Goal: Answer question/provide support: Share knowledge or assist other users

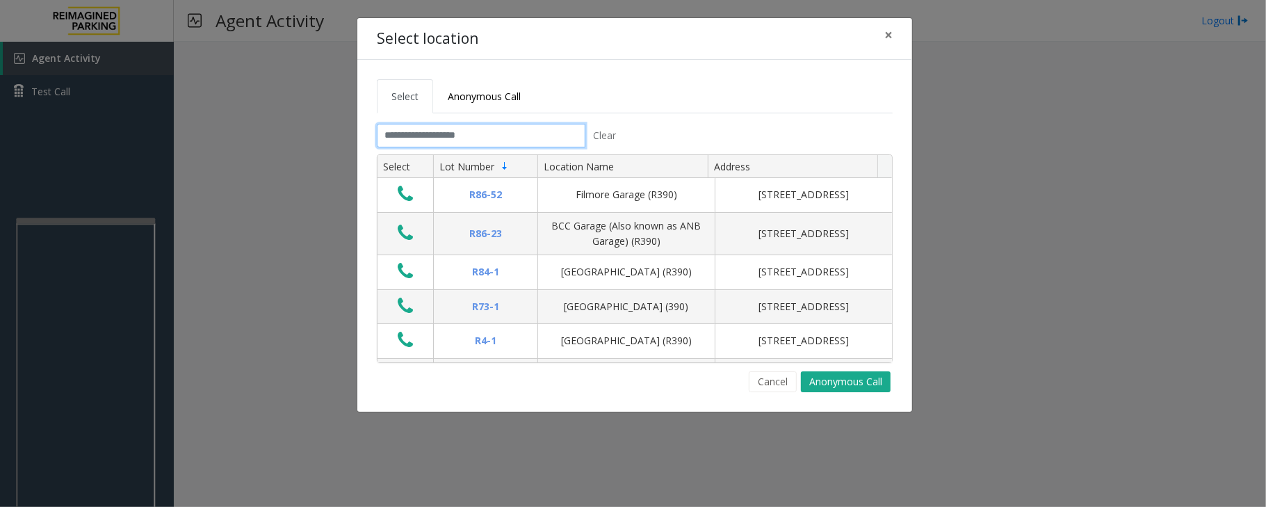
click at [495, 133] on input "text" at bounding box center [481, 136] width 209 height 24
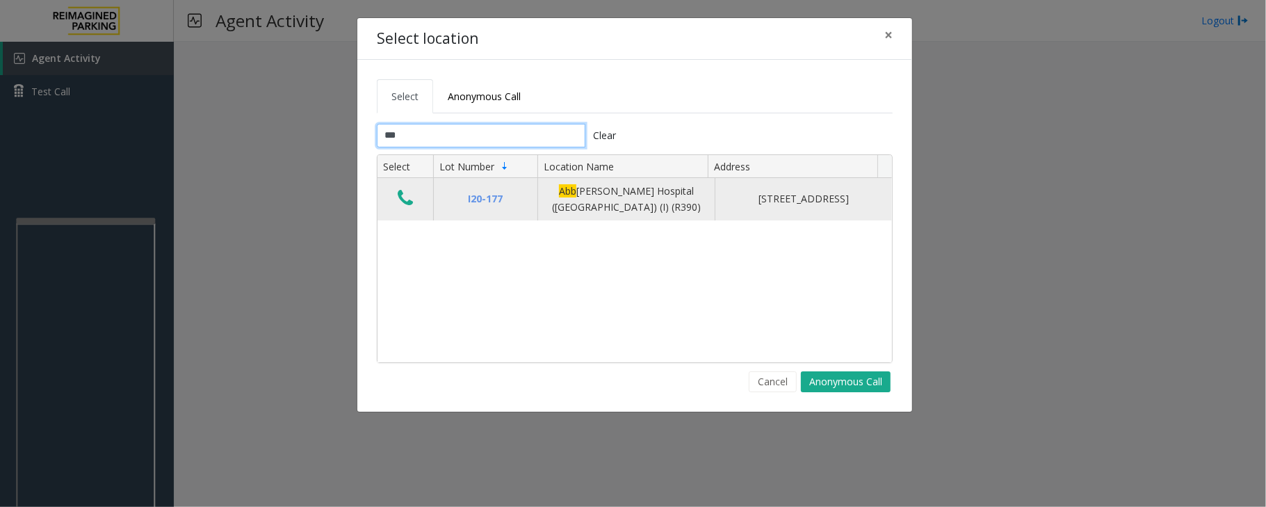
type input "***"
click at [405, 206] on icon "Data table" at bounding box center [405, 197] width 15 height 19
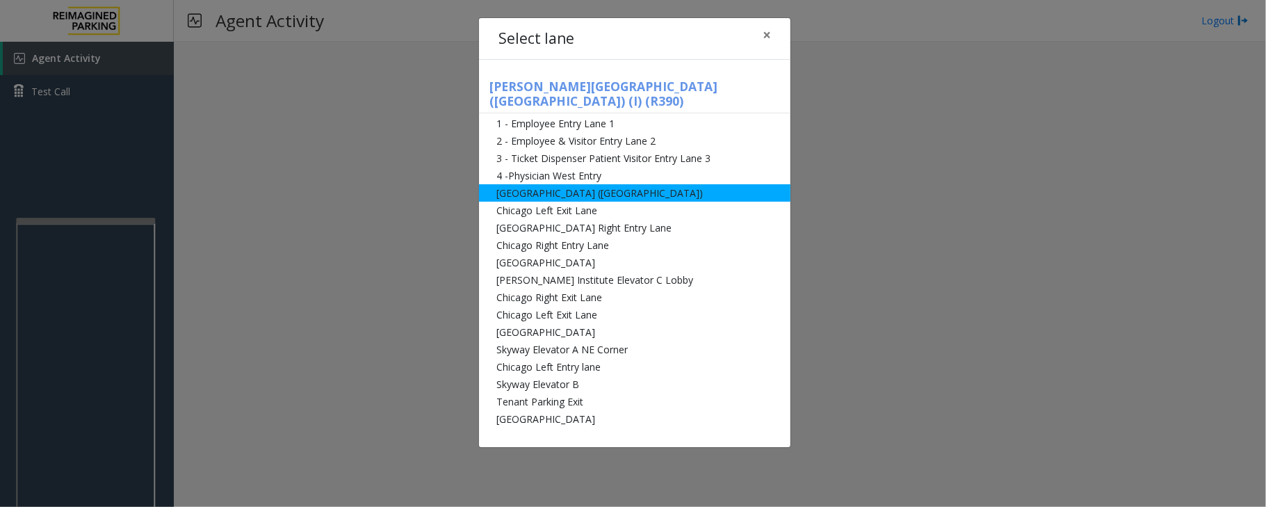
click at [681, 185] on li "[GEOGRAPHIC_DATA] ([GEOGRAPHIC_DATA])" at bounding box center [634, 192] width 311 height 17
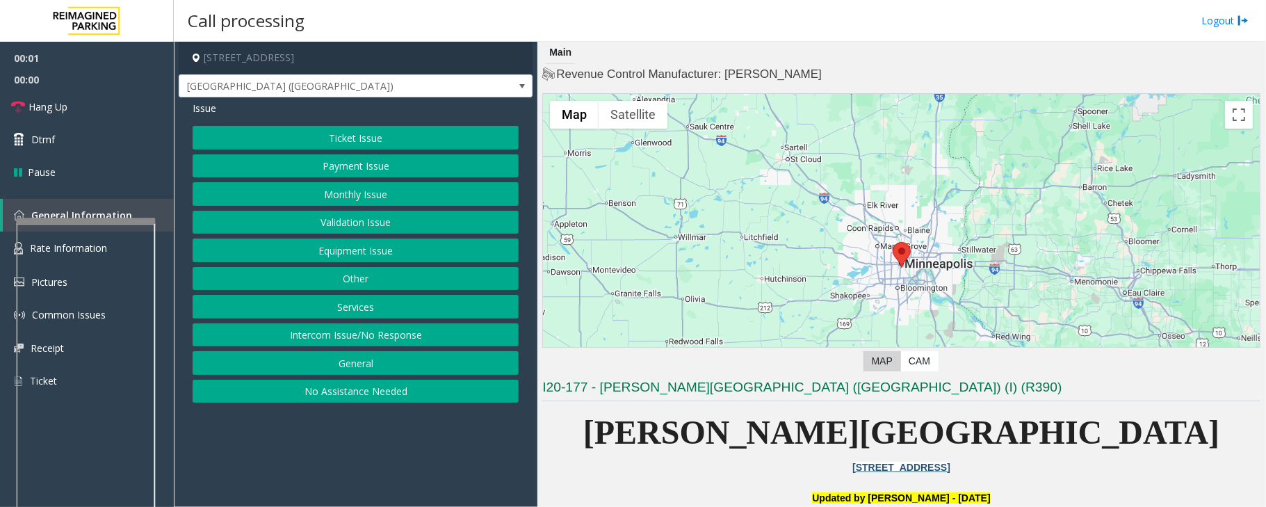
scroll to position [370, 0]
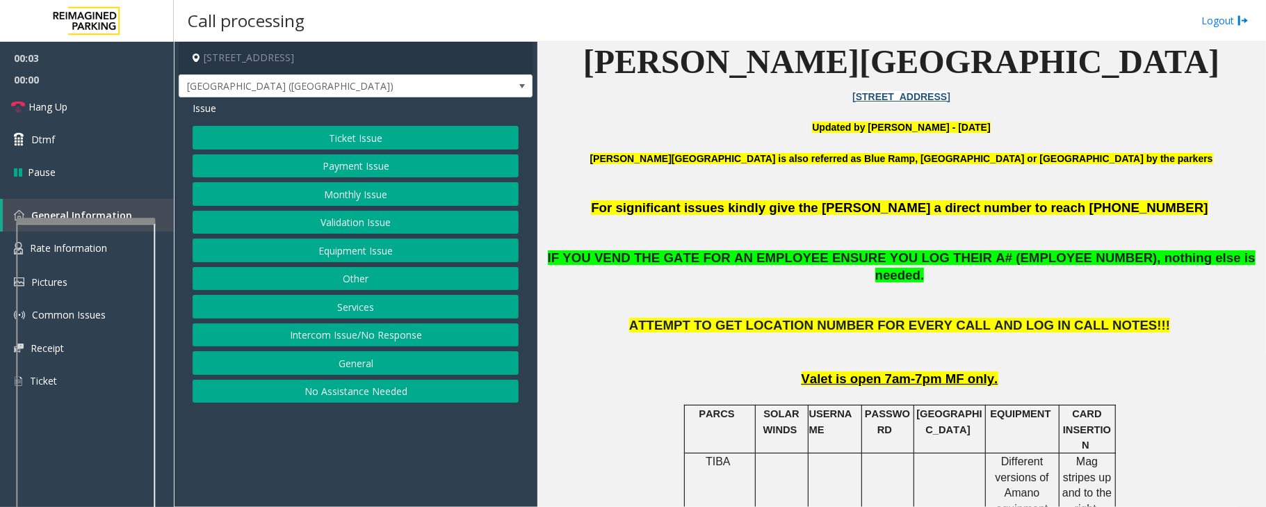
click at [332, 127] on button "Ticket Issue" at bounding box center [356, 138] width 326 height 24
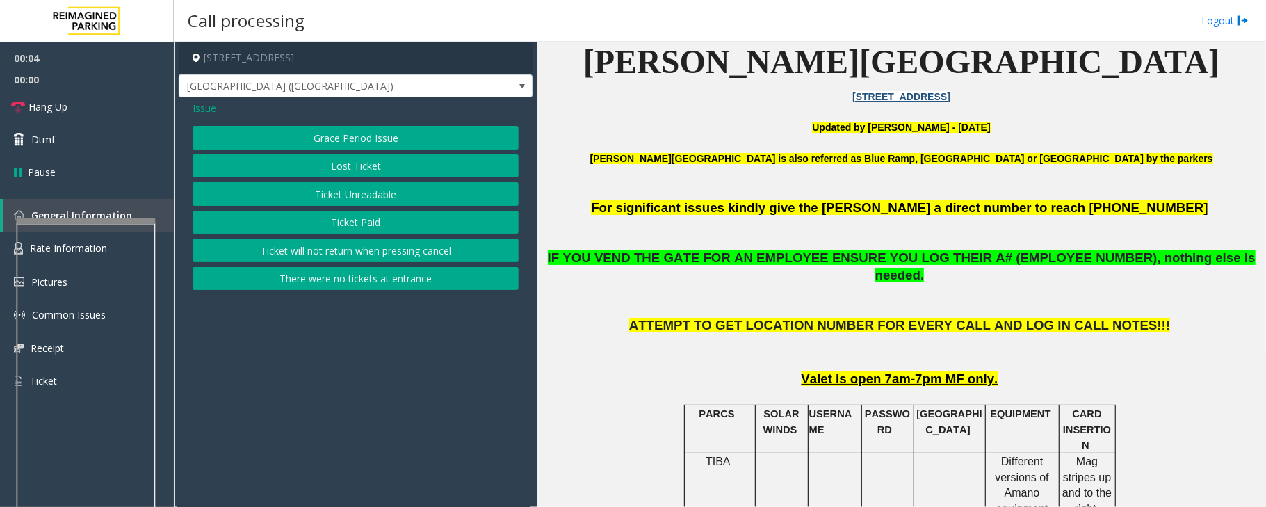
click at [361, 193] on button "Ticket Unreadable" at bounding box center [356, 194] width 326 height 24
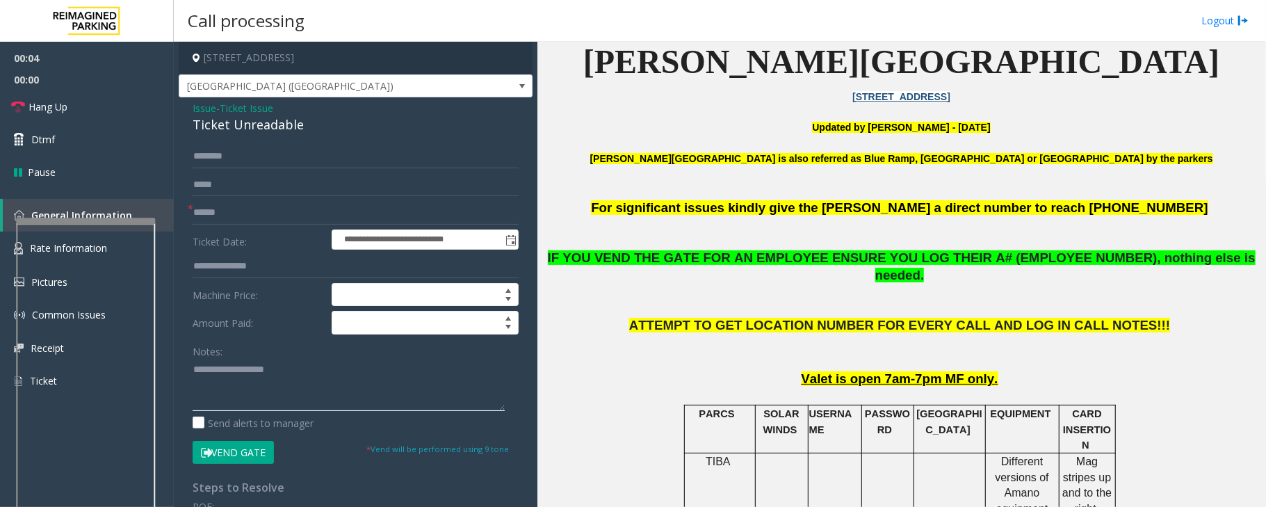
click at [240, 393] on textarea at bounding box center [349, 385] width 312 height 52
paste textarea "**********"
drag, startPoint x: 310, startPoint y: 129, endPoint x: 187, endPoint y: 126, distance: 123.1
click at [187, 126] on div "**********" at bounding box center [356, 407] width 354 height 620
type textarea "**********"
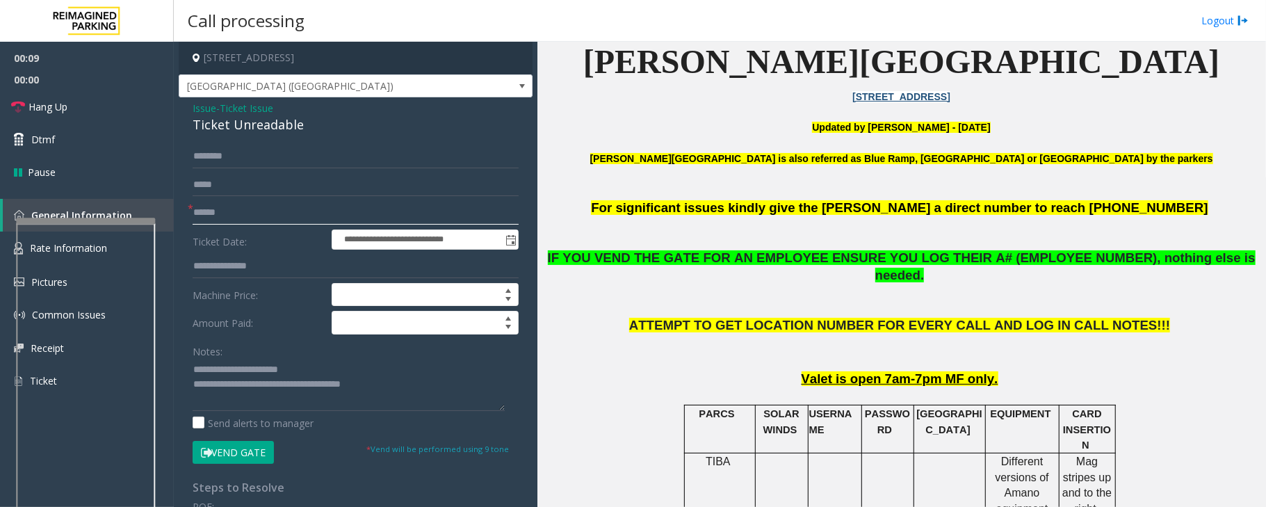
click at [215, 204] on input "text" at bounding box center [356, 213] width 326 height 24
type input "*********"
click at [206, 161] on input "text" at bounding box center [356, 157] width 326 height 24
click at [198, 158] on input "*****" at bounding box center [356, 157] width 326 height 24
type input "*****"
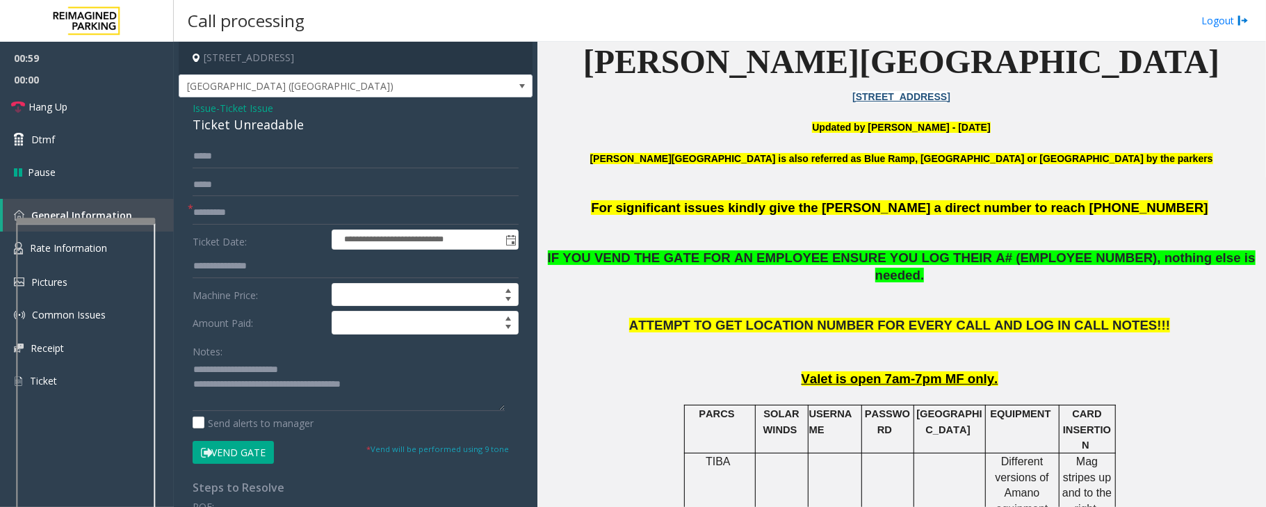
click at [227, 453] on button "Vend Gate" at bounding box center [233, 453] width 81 height 24
click at [37, 106] on span "Hang Up" at bounding box center [47, 106] width 39 height 15
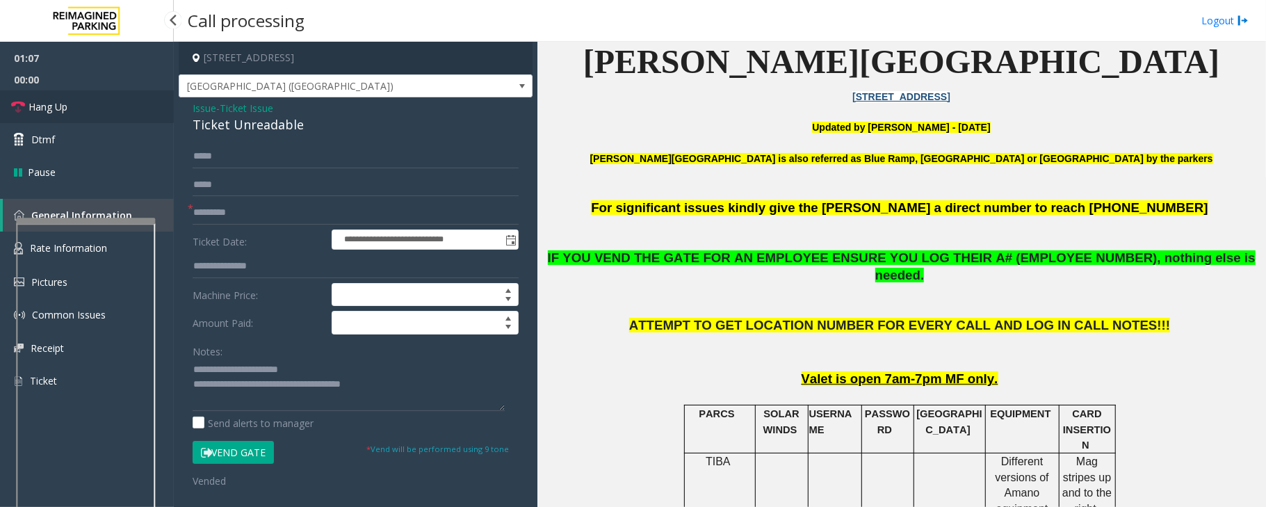
click at [37, 106] on span "Hang Up" at bounding box center [47, 106] width 39 height 15
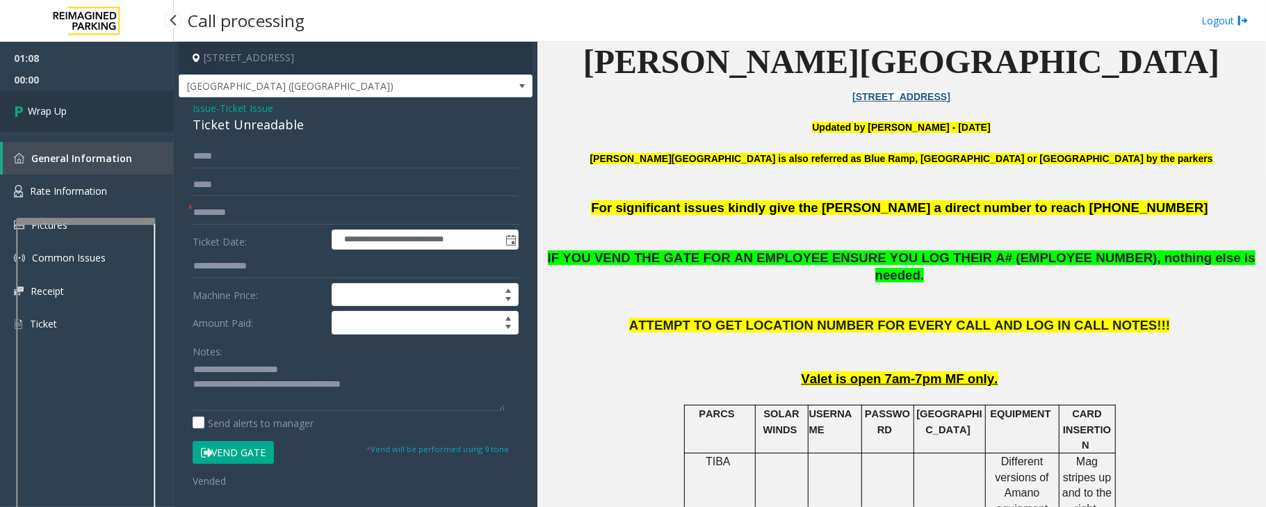
click at [64, 109] on span "Wrap Up" at bounding box center [47, 111] width 39 height 15
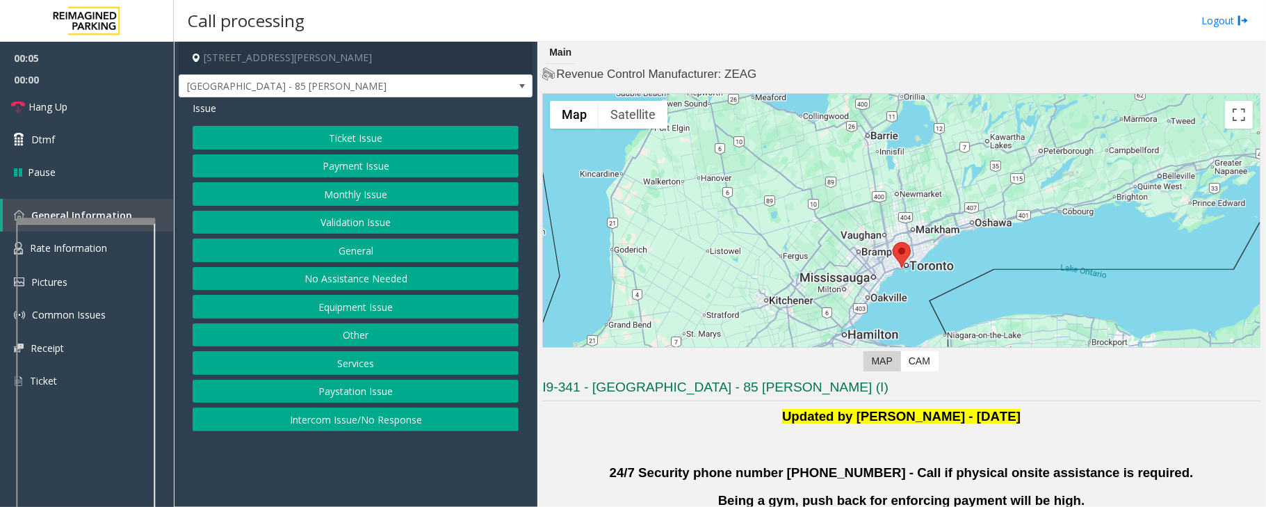
click at [336, 226] on button "Validation Issue" at bounding box center [356, 223] width 326 height 24
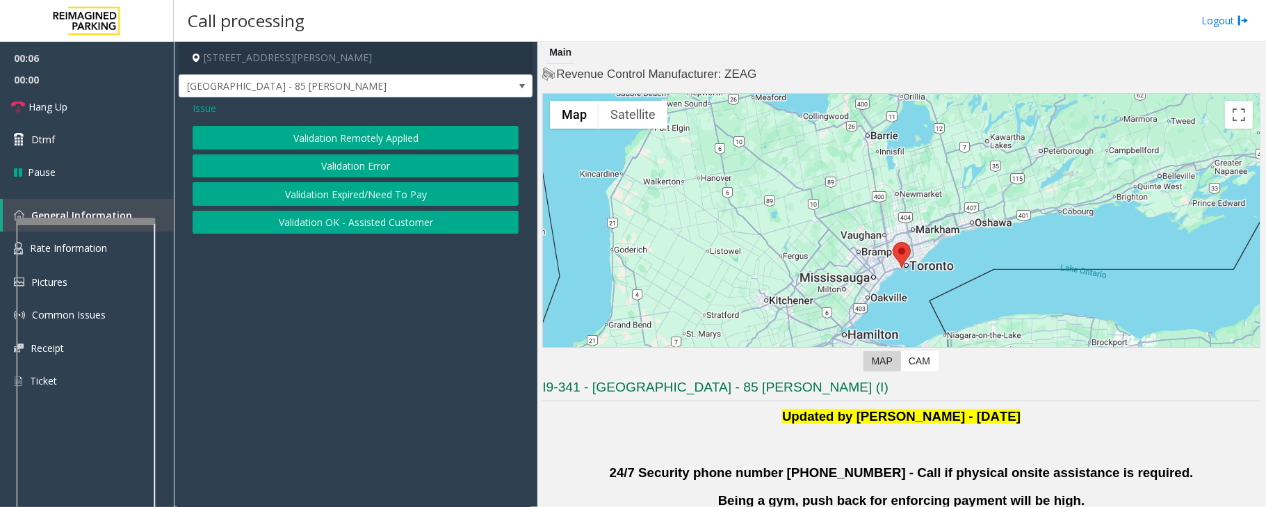
click at [326, 158] on button "Validation Error" at bounding box center [356, 166] width 326 height 24
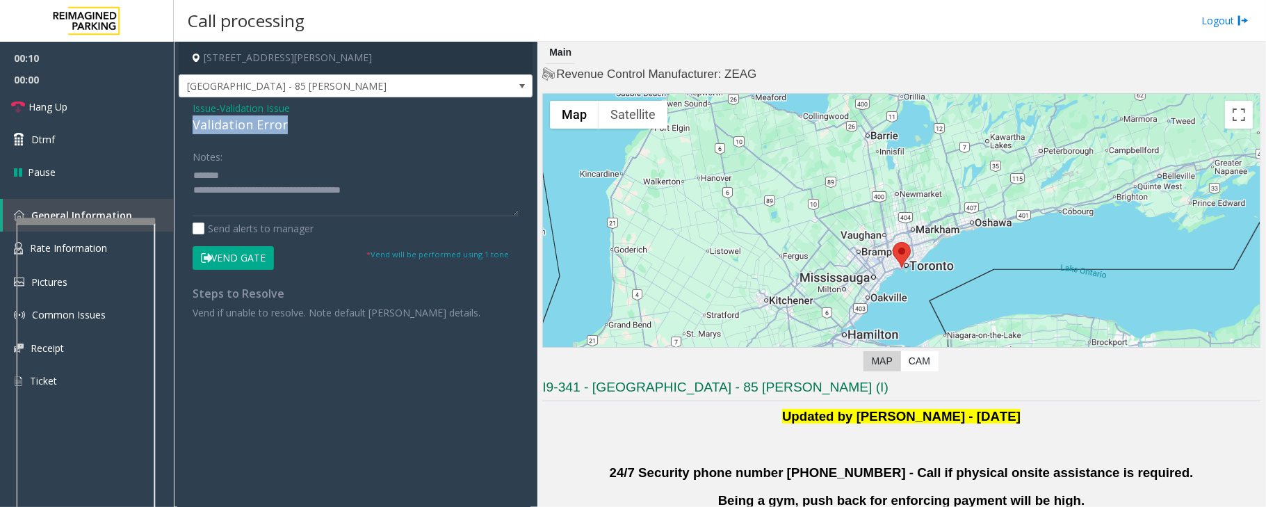
drag, startPoint x: 295, startPoint y: 124, endPoint x: 185, endPoint y: 126, distance: 109.8
click at [185, 126] on div "Issue - Validation Issue Validation Error Notes: Send alerts to manager Vend Ga…" at bounding box center [356, 215] width 354 height 236
click at [343, 181] on textarea at bounding box center [356, 190] width 326 height 52
click at [251, 204] on textarea at bounding box center [356, 190] width 326 height 52
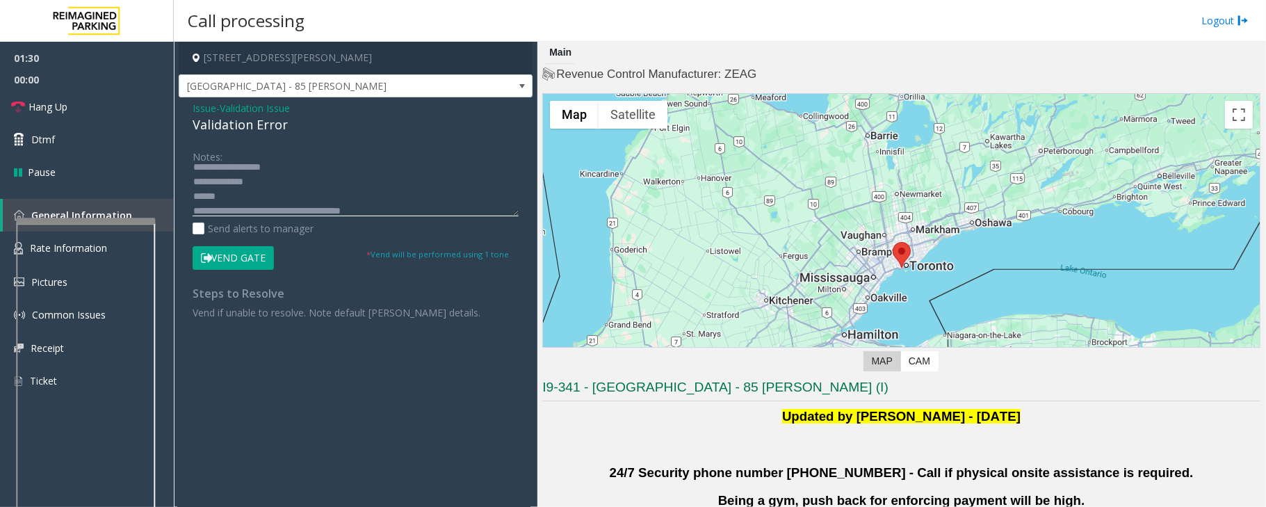
scroll to position [28, 0]
click at [238, 190] on textarea at bounding box center [356, 190] width 326 height 52
click at [237, 193] on textarea at bounding box center [356, 190] width 326 height 52
click at [242, 195] on textarea at bounding box center [356, 190] width 326 height 52
click at [248, 193] on textarea at bounding box center [356, 190] width 326 height 52
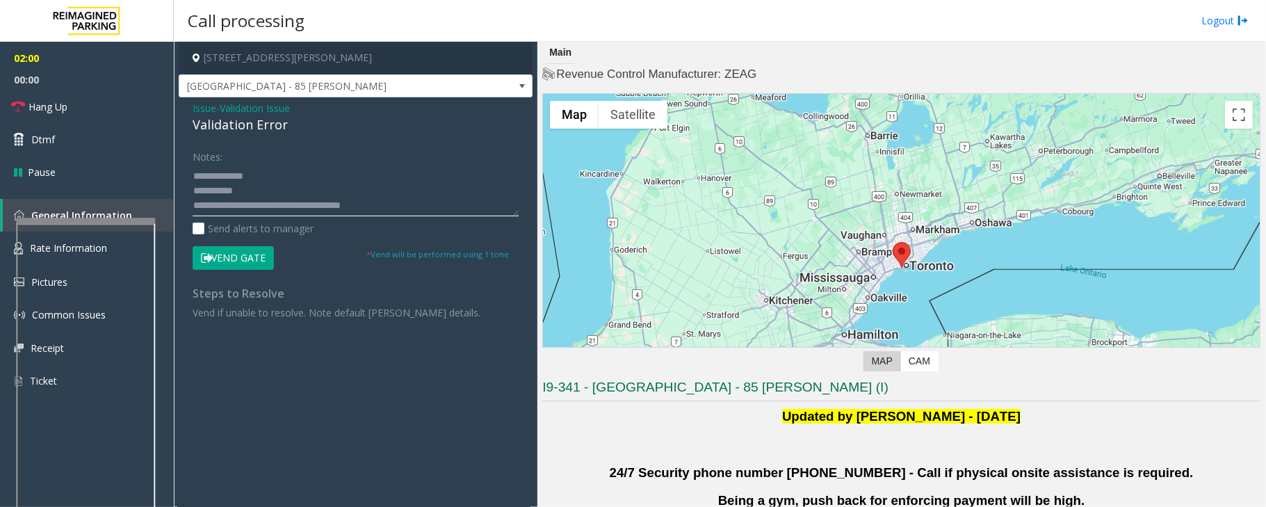
type textarea "**********"
click at [240, 260] on button "Vend Gate" at bounding box center [233, 258] width 81 height 24
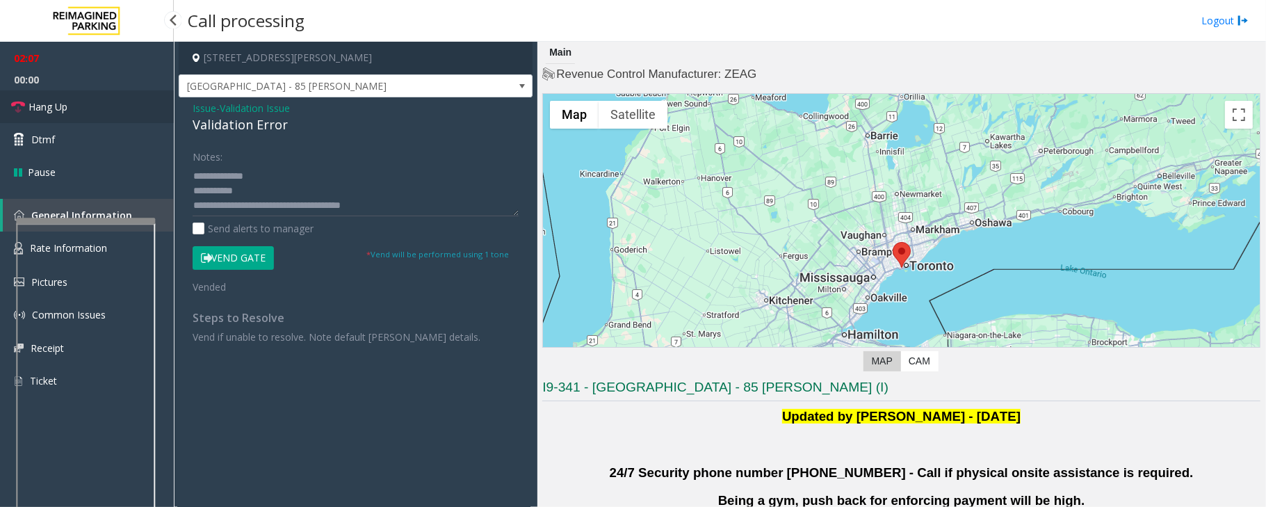
click at [75, 104] on link "Hang Up" at bounding box center [87, 106] width 174 height 33
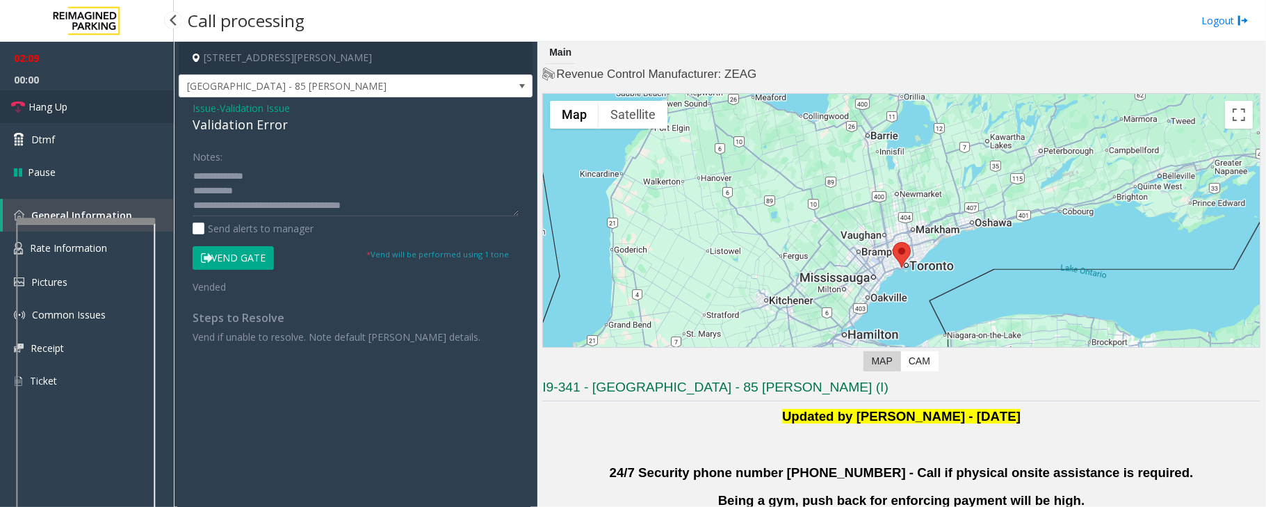
click at [75, 104] on link "Hang Up" at bounding box center [87, 106] width 174 height 33
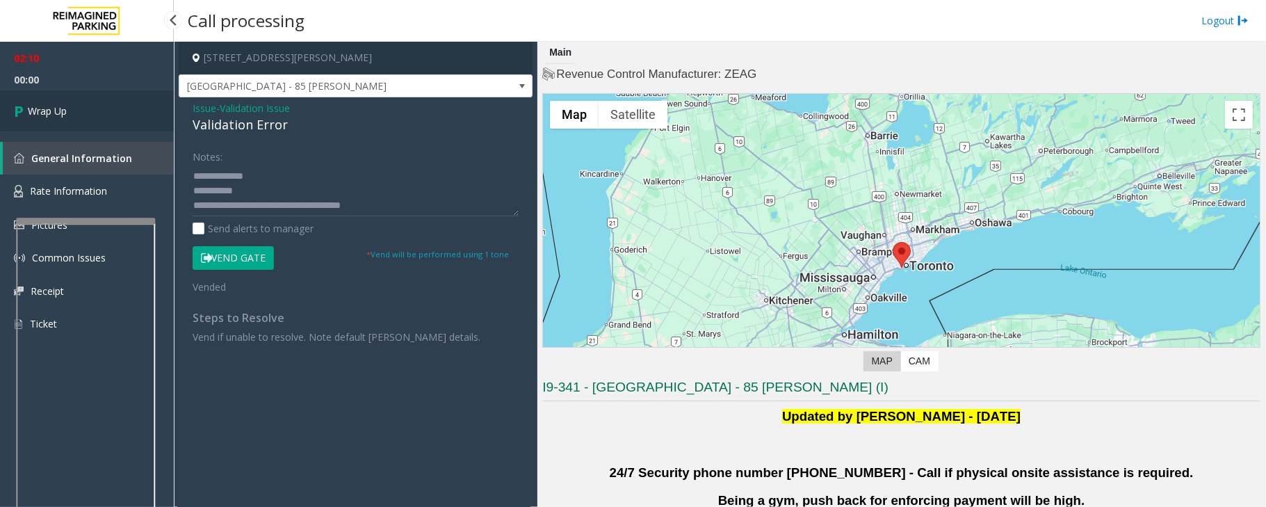
click at [75, 104] on link "Wrap Up" at bounding box center [87, 110] width 174 height 41
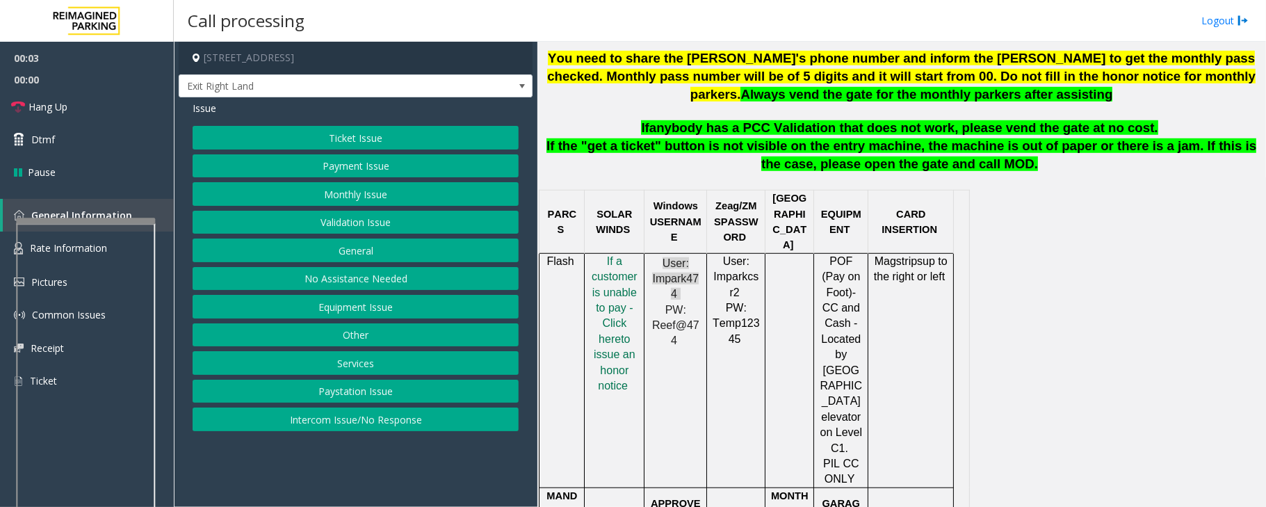
scroll to position [556, 0]
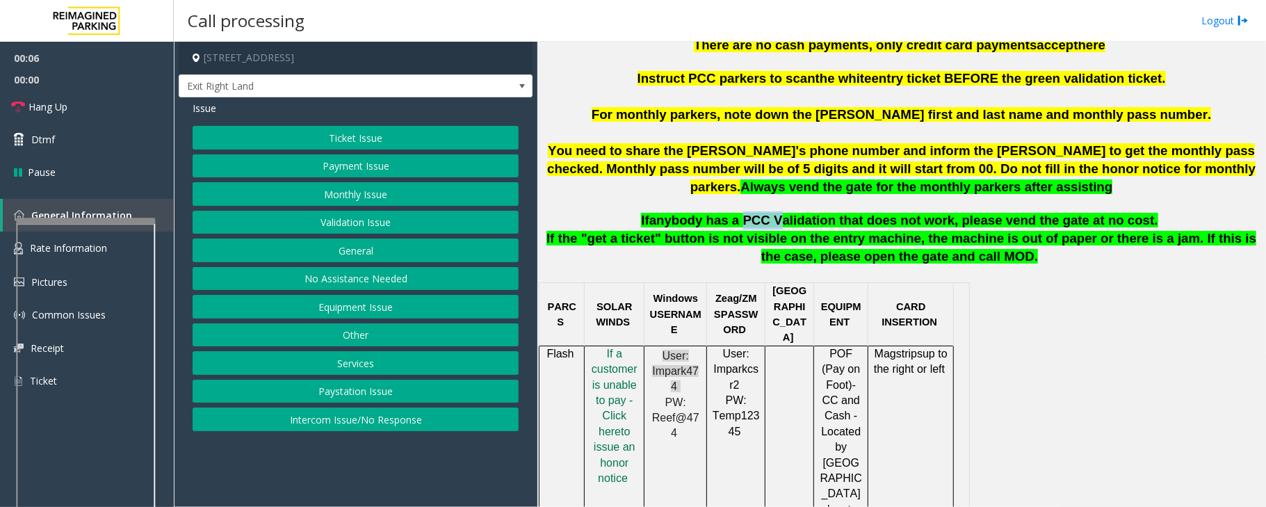
drag, startPoint x: 754, startPoint y: 218, endPoint x: 785, endPoint y: 222, distance: 31.0
click at [785, 222] on span "anybody has a PCC Validation that does not work, please vend the gate at no cos…" at bounding box center [903, 220] width 509 height 15
click at [265, 227] on button "Validation Issue" at bounding box center [356, 223] width 326 height 24
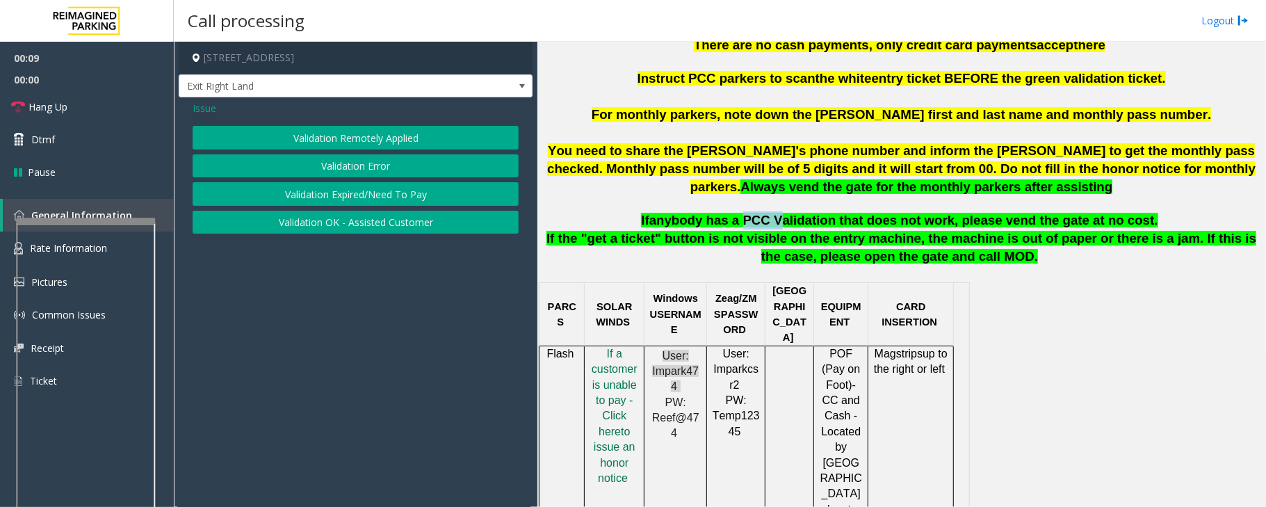
click at [275, 161] on button "Validation Error" at bounding box center [356, 166] width 326 height 24
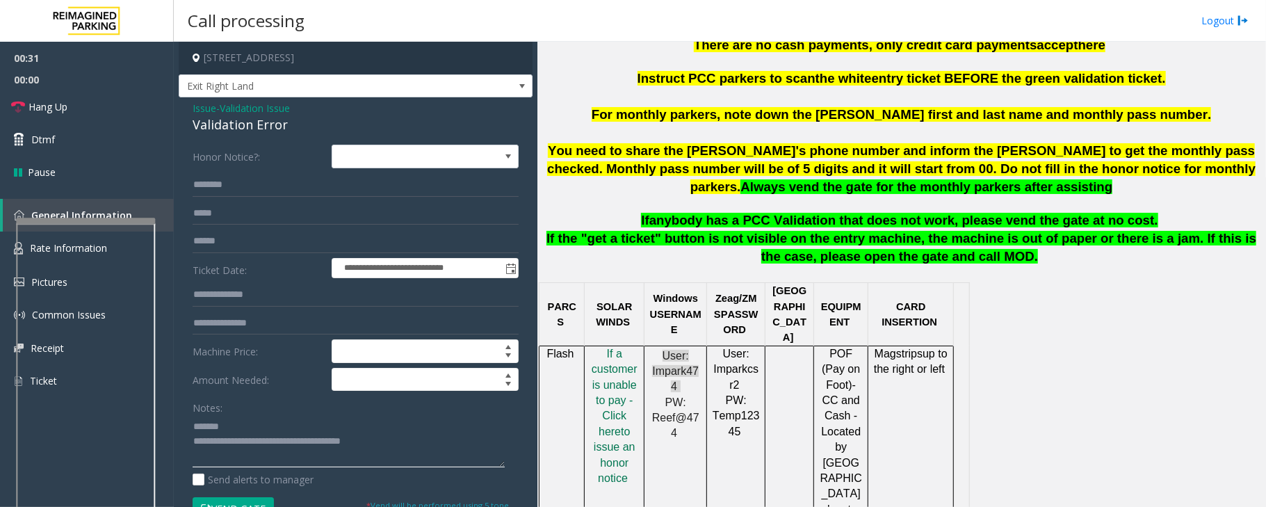
click at [426, 460] on textarea at bounding box center [349, 441] width 312 height 52
drag, startPoint x: 756, startPoint y: 220, endPoint x: 784, endPoint y: 220, distance: 27.8
click at [784, 220] on span "anybody has a PCC Validation that does not work, please vend the gate at no cos…" at bounding box center [903, 220] width 509 height 15
click at [887, 227] on span "anybody has a PCC Validation that does not work, please vend the gate at no cos…" at bounding box center [903, 220] width 509 height 15
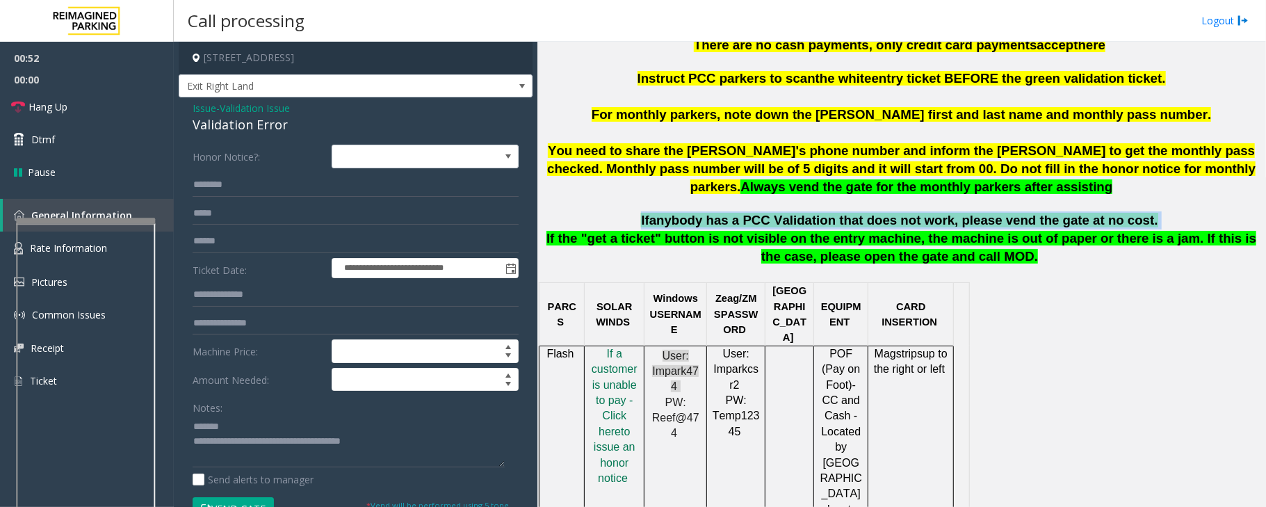
drag, startPoint x: 651, startPoint y: 223, endPoint x: 1152, endPoint y: 226, distance: 501.2
click at [1152, 226] on p "If anybody has a PCC Validation that does not work, please vend the gate at no …" at bounding box center [901, 220] width 718 height 18
click at [1152, 225] on p "If anybody has a PCC Validation that does not work, please vend the gate at no …" at bounding box center [901, 220] width 718 height 18
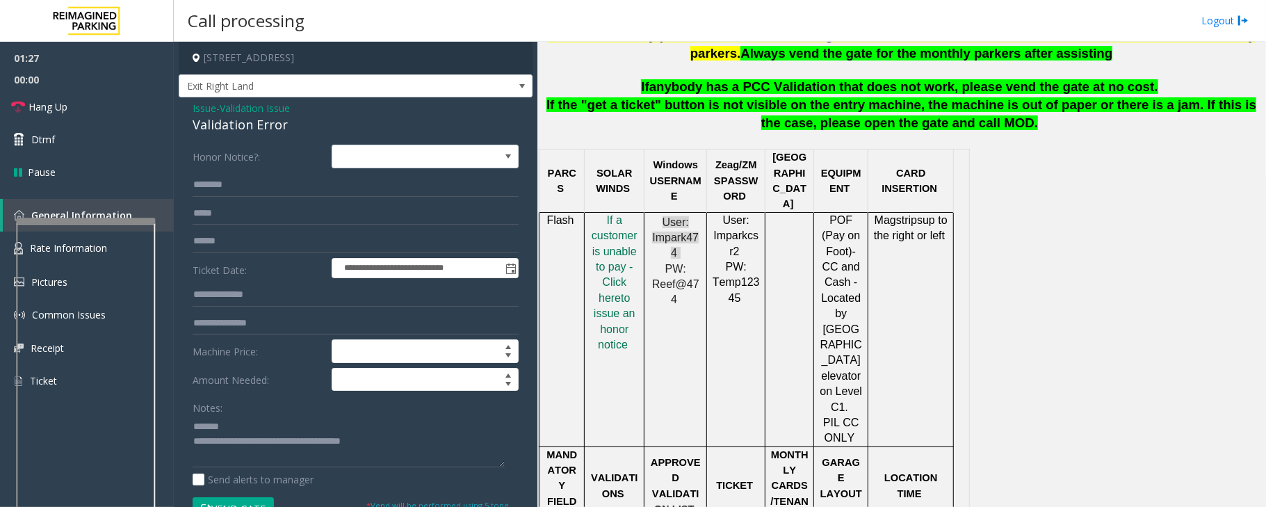
scroll to position [741, 0]
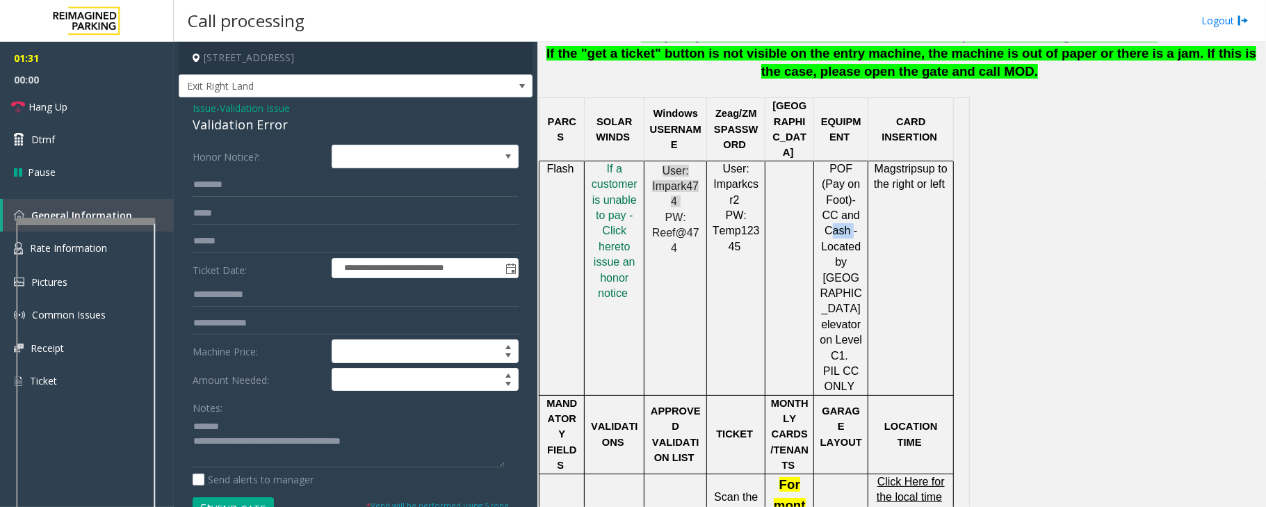
drag, startPoint x: 829, startPoint y: 201, endPoint x: 849, endPoint y: 204, distance: 20.3
click at [849, 204] on span "-CC and Cash -" at bounding box center [841, 215] width 38 height 43
click at [847, 256] on span "by [GEOGRAPHIC_DATA] elevator on Level C1." at bounding box center [841, 308] width 42 height 105
click at [256, 428] on textarea at bounding box center [349, 441] width 312 height 52
click at [831, 202] on span "-CC and Cash -" at bounding box center [841, 215] width 38 height 43
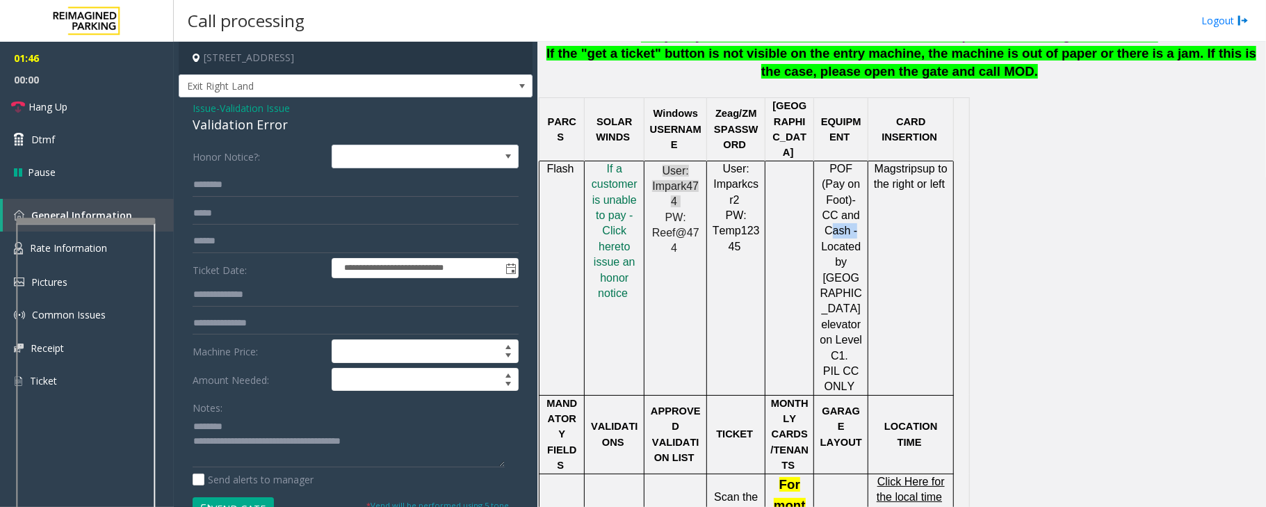
click at [831, 202] on span "-CC and Cash -" at bounding box center [841, 215] width 38 height 43
click at [249, 421] on textarea at bounding box center [349, 441] width 312 height 52
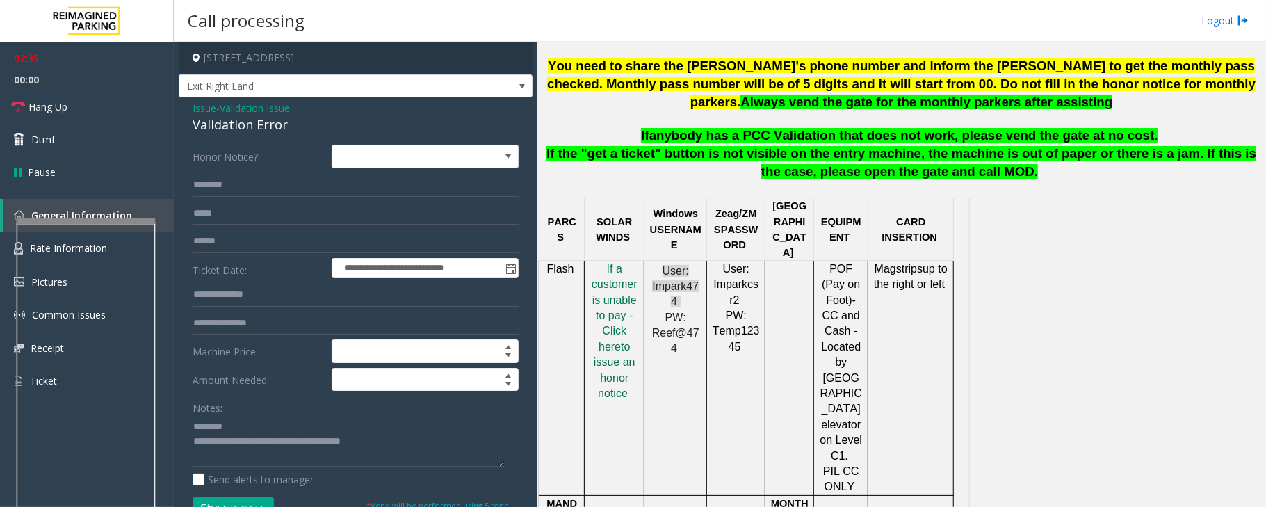
scroll to position [648, 0]
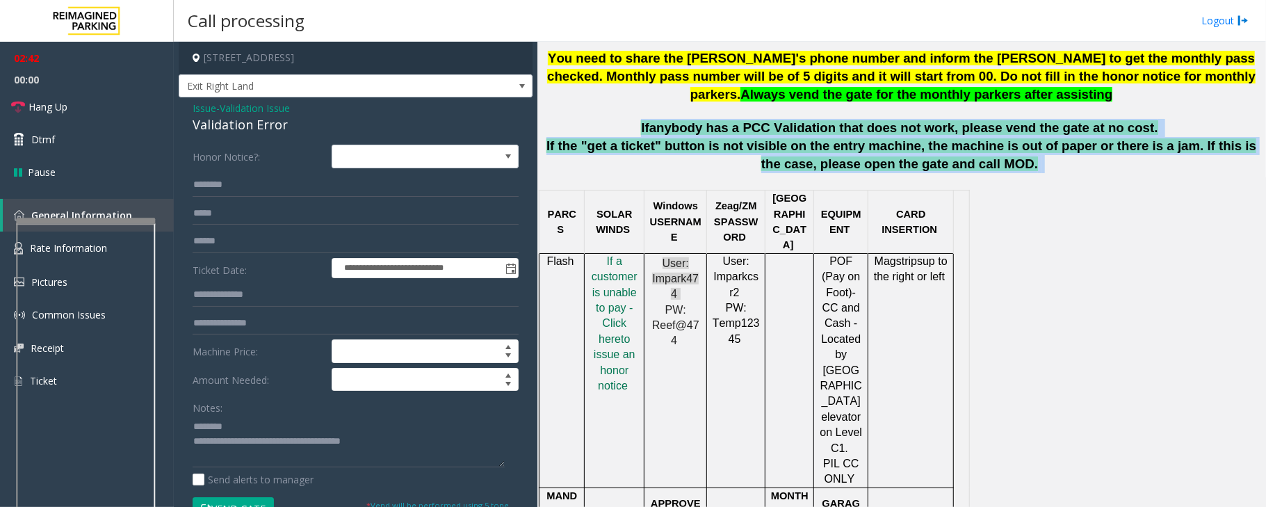
drag, startPoint x: 1004, startPoint y: 178, endPoint x: 651, endPoint y: 125, distance: 357.0
click at [654, 129] on p "If anybody has a PCC Validation that does not work, please vend the gate at no …" at bounding box center [901, 128] width 718 height 18
drag, startPoint x: 652, startPoint y: 128, endPoint x: 1025, endPoint y: 168, distance: 374.7
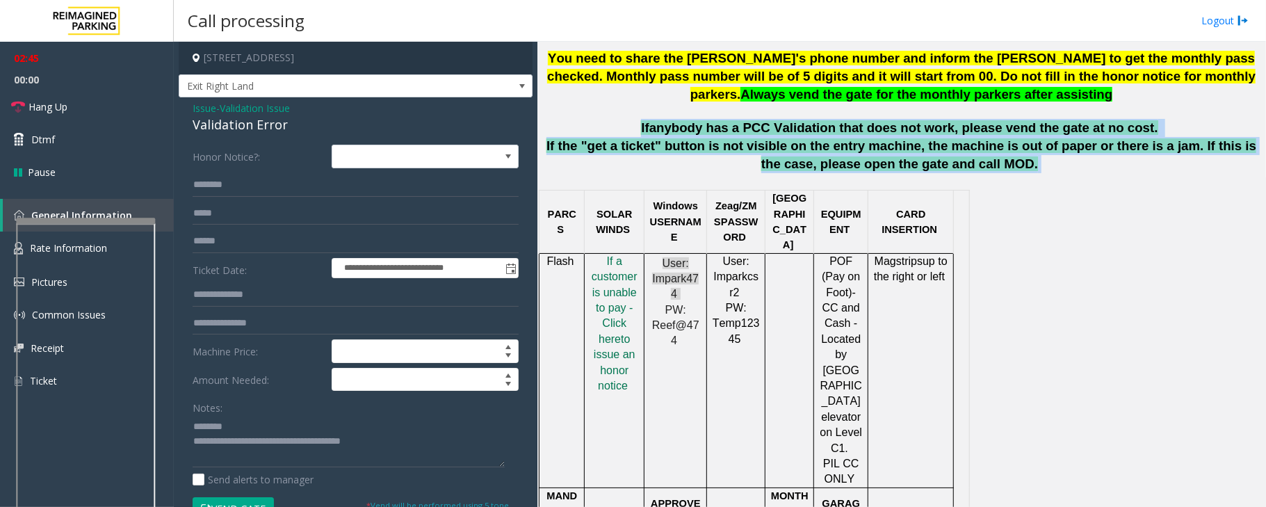
click at [1025, 168] on p "If the "get a ticket" button is not visible on the entry machine, the machine i…" at bounding box center [901, 162] width 718 height 51
drag, startPoint x: 1001, startPoint y: 171, endPoint x: 660, endPoint y: 136, distance: 343.0
click at [660, 136] on p "If anybody has a PCC Validation that does not work, please vend the gate at no …" at bounding box center [901, 128] width 718 height 18
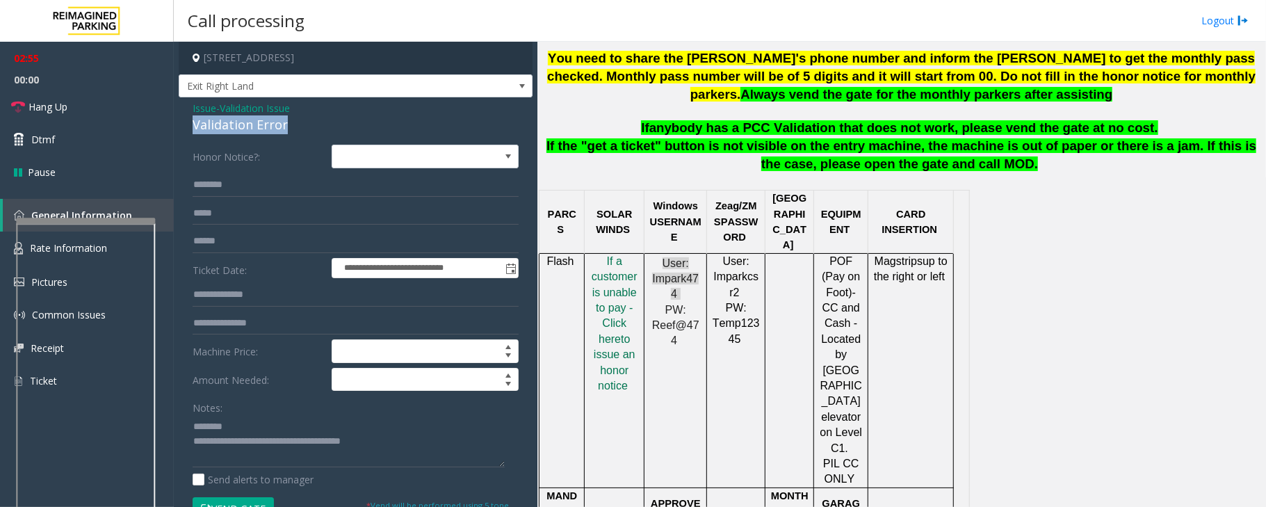
drag, startPoint x: 295, startPoint y: 125, endPoint x: 190, endPoint y: 127, distance: 105.7
click at [190, 127] on div "**********" at bounding box center [356, 494] width 354 height 794
click at [271, 427] on textarea at bounding box center [349, 441] width 312 height 52
click at [274, 428] on textarea at bounding box center [349, 441] width 312 height 52
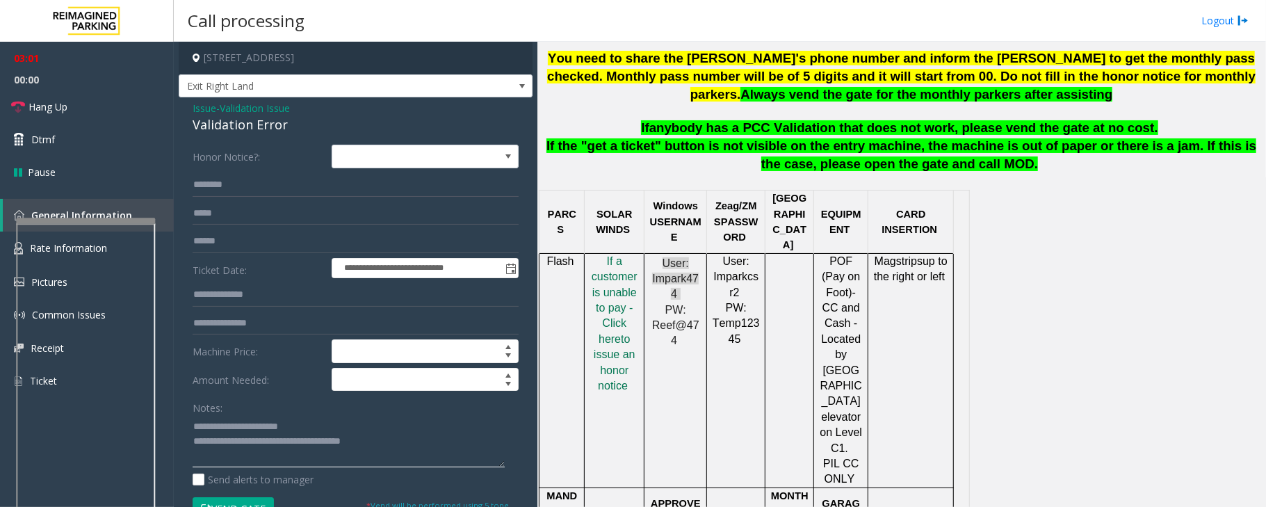
click at [274, 428] on textarea at bounding box center [349, 441] width 312 height 52
click at [226, 425] on textarea at bounding box center [349, 441] width 312 height 52
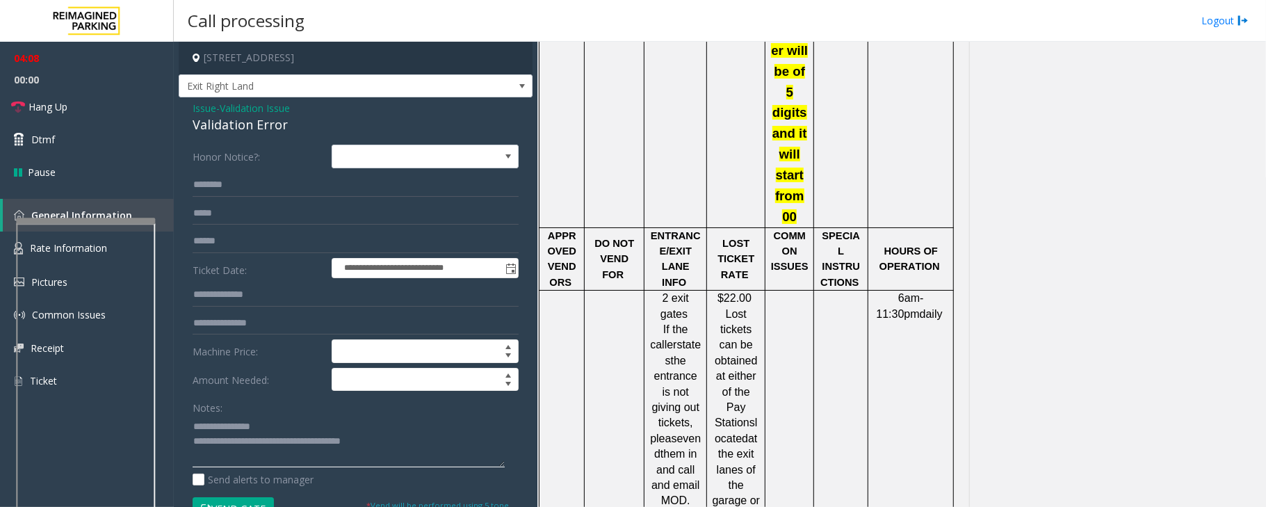
scroll to position [2131, 0]
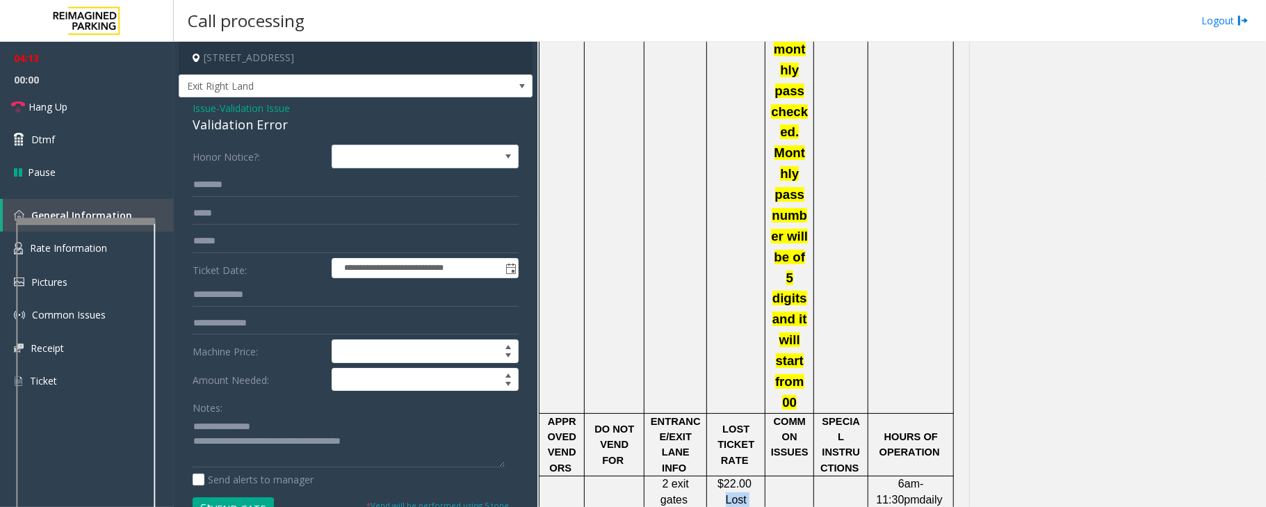
drag, startPoint x: 726, startPoint y: 125, endPoint x: 757, endPoint y: 375, distance: 252.2
drag, startPoint x: 726, startPoint y: 128, endPoint x: 757, endPoint y: 375, distance: 249.3
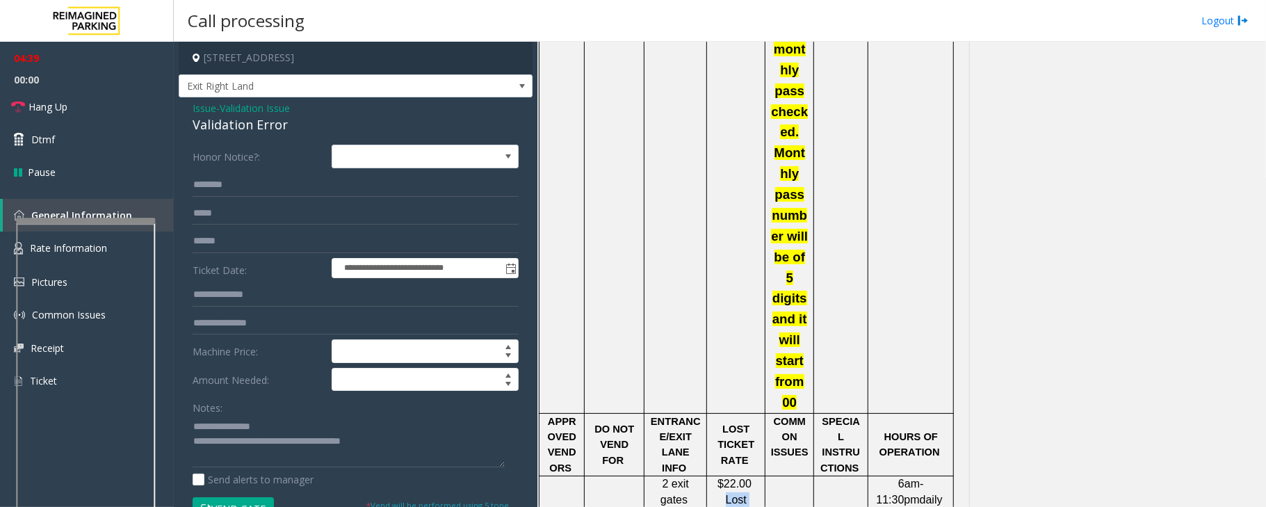
drag, startPoint x: 384, startPoint y: 443, endPoint x: 251, endPoint y: 448, distance: 133.5
click at [251, 448] on textarea at bounding box center [349, 441] width 312 height 52
click at [270, 428] on textarea at bounding box center [349, 441] width 312 height 52
click at [227, 431] on textarea at bounding box center [349, 441] width 312 height 52
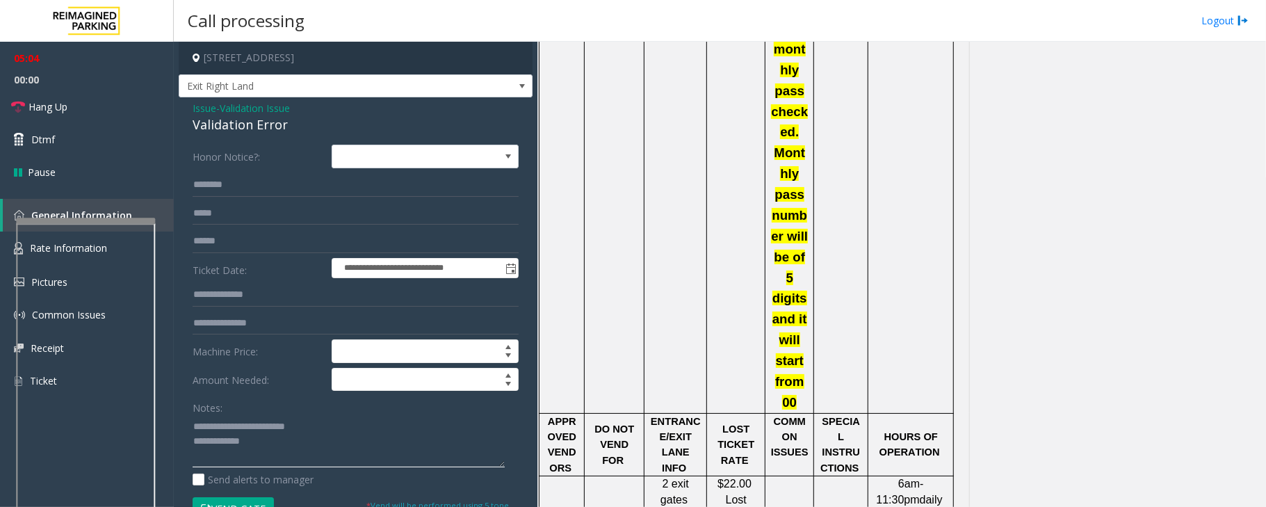
click at [323, 426] on textarea at bounding box center [349, 441] width 312 height 52
click at [328, 430] on textarea at bounding box center [349, 441] width 312 height 52
click at [406, 425] on textarea at bounding box center [349, 441] width 312 height 52
drag, startPoint x: 721, startPoint y: 108, endPoint x: 740, endPoint y: 115, distance: 19.4
click at [740, 478] on span "$22.00" at bounding box center [734, 484] width 34 height 12
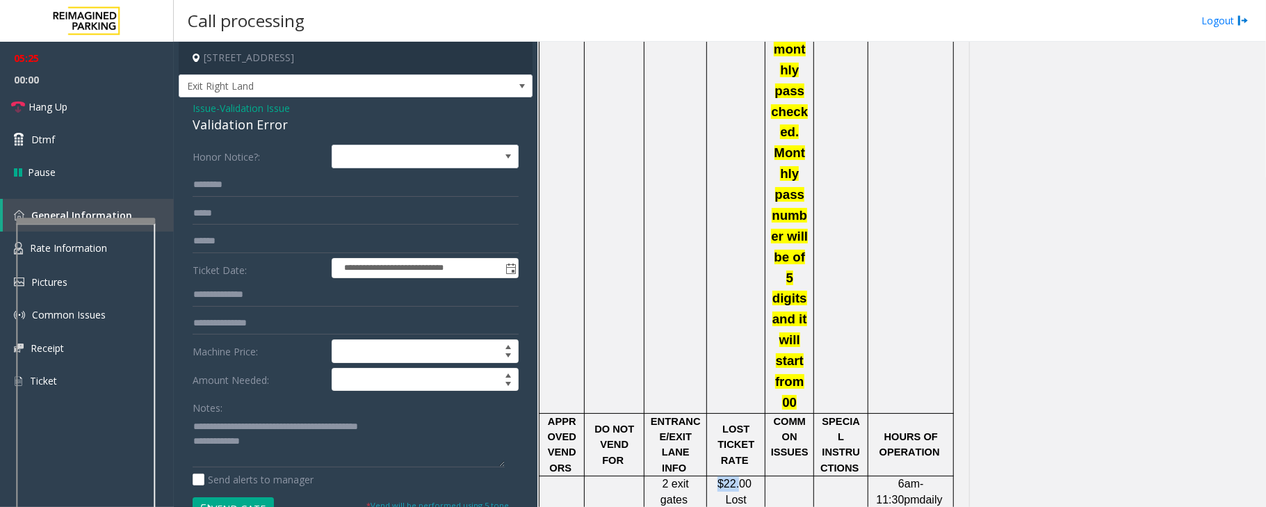
click at [740, 478] on span "$22.00" at bounding box center [734, 484] width 34 height 12
drag, startPoint x: 740, startPoint y: 112, endPoint x: 724, endPoint y: 112, distance: 16.0
click at [724, 478] on span "$22.00" at bounding box center [734, 484] width 34 height 12
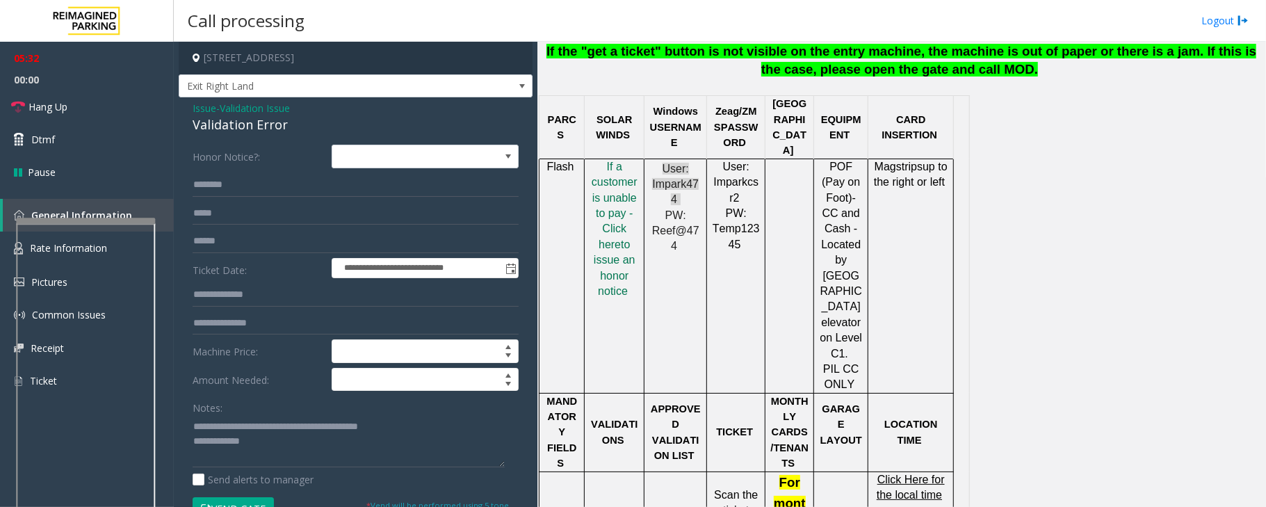
scroll to position [741, 0]
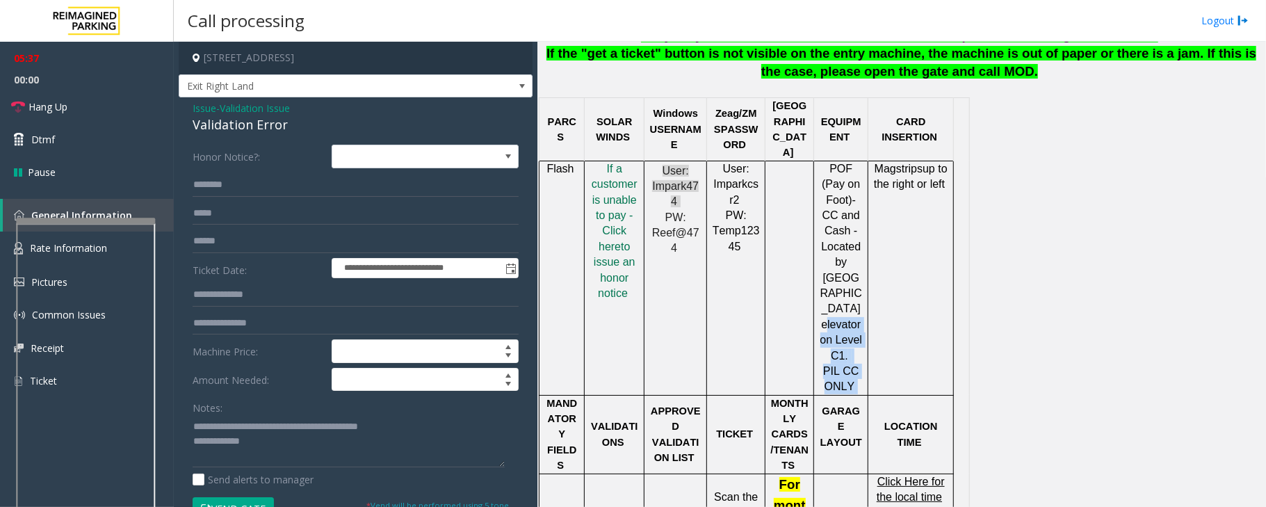
drag, startPoint x: 859, startPoint y: 338, endPoint x: 829, endPoint y: 273, distance: 71.2
click at [829, 273] on p "POF (Pay on Foot) -CC and Cash - Located by [GEOGRAPHIC_DATA] elevator on Level…" at bounding box center [841, 278] width 44 height 234
click at [826, 259] on span "by [GEOGRAPHIC_DATA] elevator on Level C1." at bounding box center [841, 308] width 42 height 105
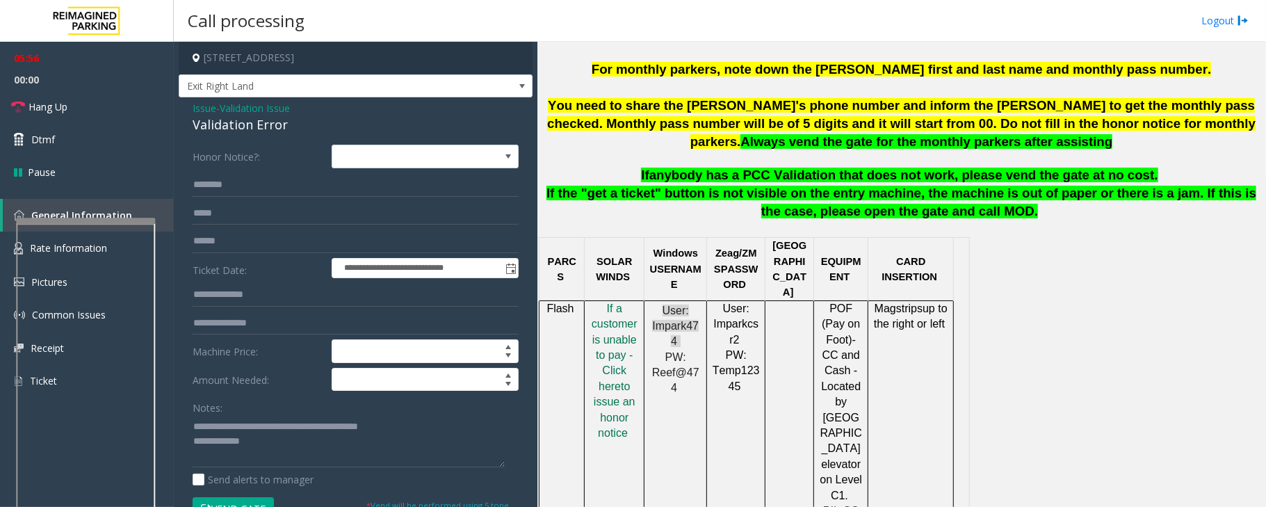
scroll to position [556, 0]
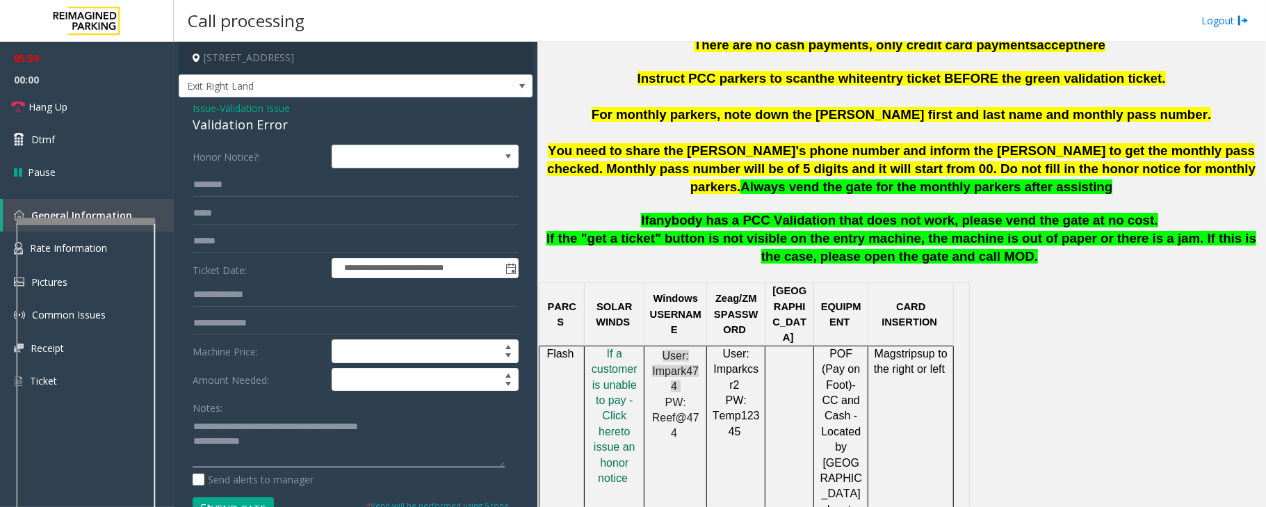
click at [270, 448] on textarea at bounding box center [349, 441] width 312 height 52
click at [694, 396] on span "PW: Reef@474" at bounding box center [675, 417] width 47 height 43
drag, startPoint x: 698, startPoint y: 390, endPoint x: 663, endPoint y: 348, distance: 54.8
click at [663, 348] on div "User: Impark474 PW: [SECURITY_DATA]" at bounding box center [675, 394] width 52 height 93
click at [676, 396] on span "PW: Reef@474" at bounding box center [675, 417] width 47 height 43
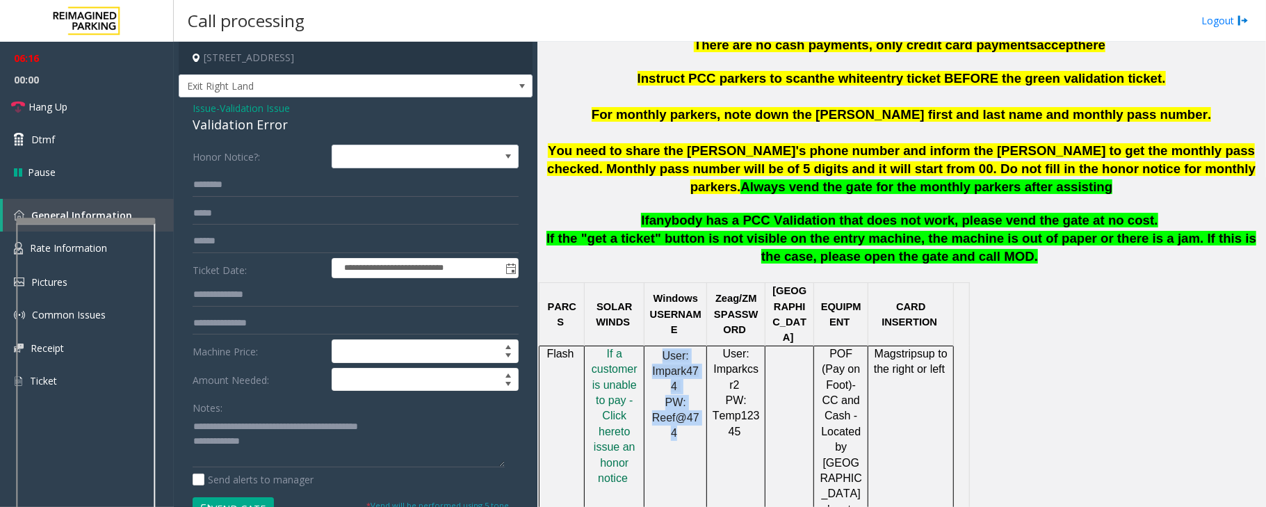
drag, startPoint x: 698, startPoint y: 390, endPoint x: 660, endPoint y: 346, distance: 58.1
click at [660, 348] on div "User: Impark474 PW: [SECURITY_DATA]" at bounding box center [675, 394] width 52 height 93
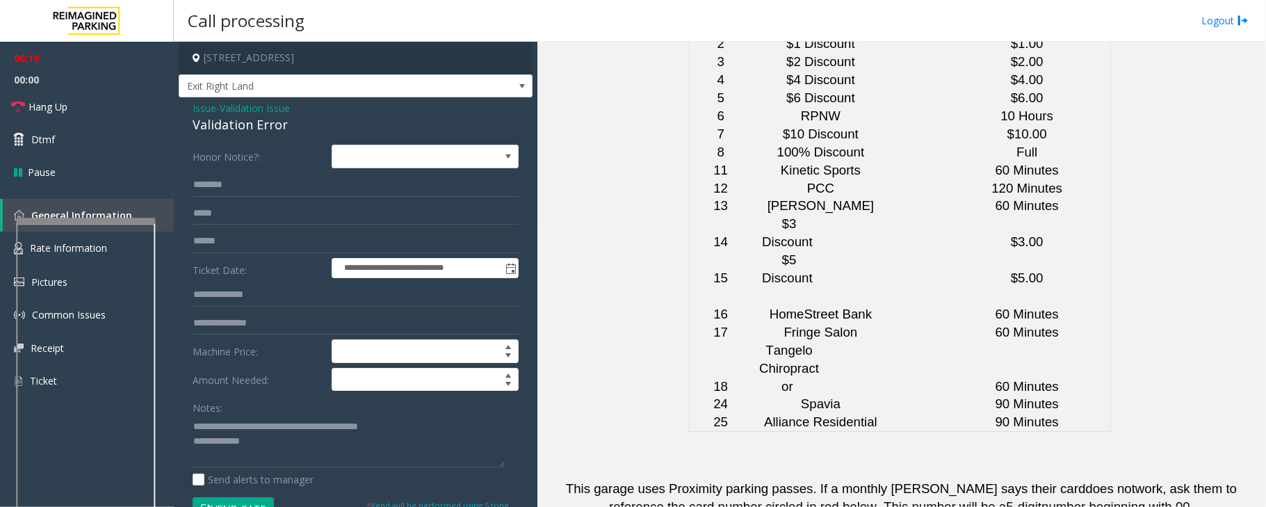
scroll to position [3506, 0]
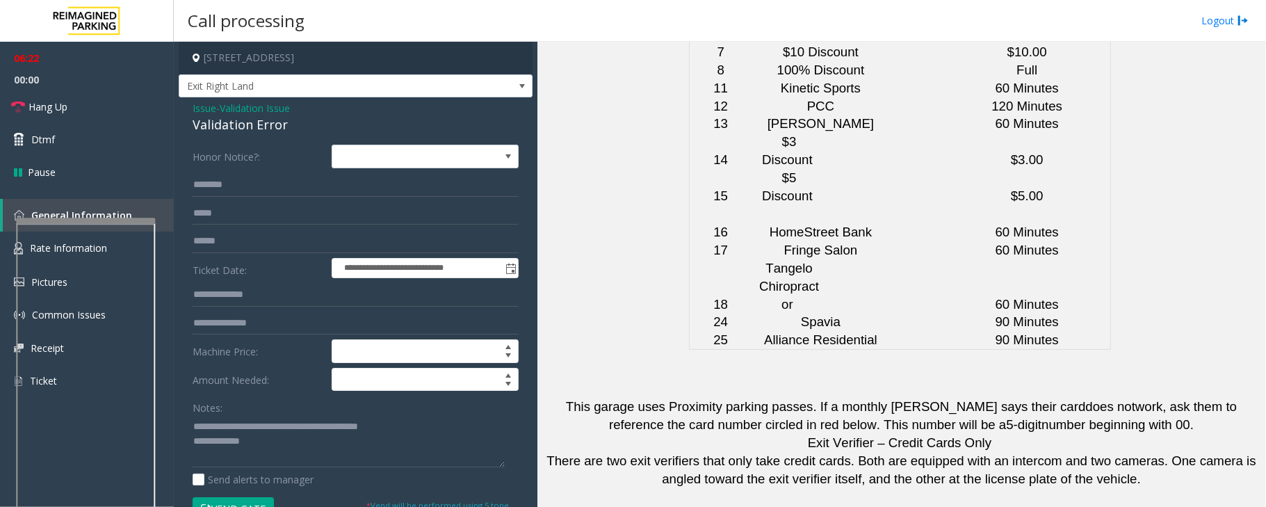
drag, startPoint x: 752, startPoint y: 335, endPoint x: 663, endPoint y: 339, distance: 89.1
copy tr "[PHONE_NUMBER]"
click at [291, 450] on textarea at bounding box center [349, 441] width 312 height 52
click at [407, 425] on textarea at bounding box center [349, 441] width 312 height 52
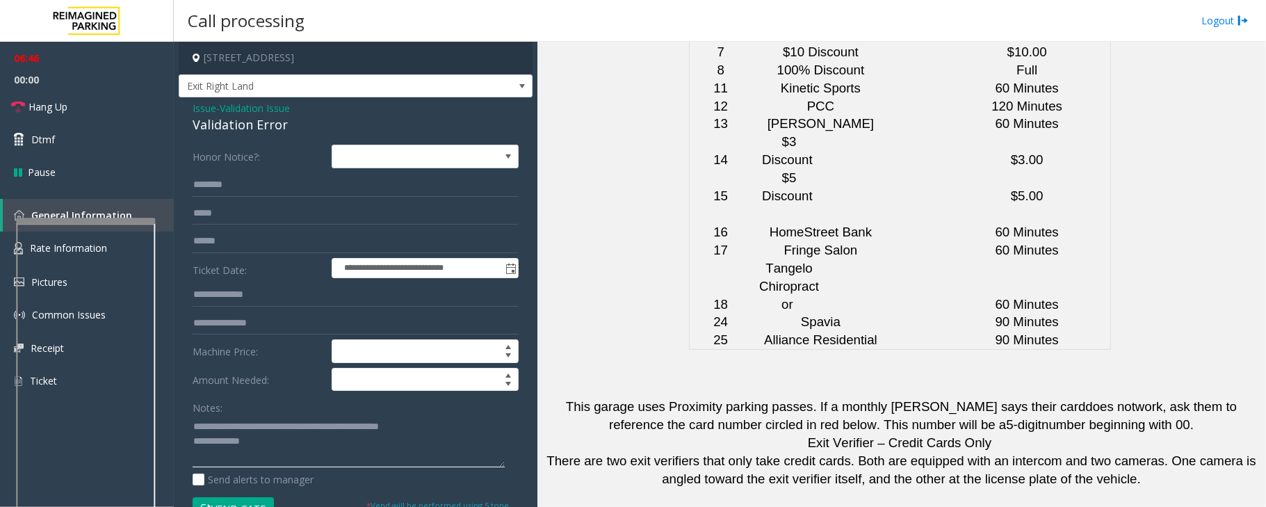
click at [338, 451] on textarea at bounding box center [349, 441] width 312 height 52
drag, startPoint x: 657, startPoint y: 393, endPoint x: 676, endPoint y: 403, distance: 21.1
drag, startPoint x: 743, startPoint y: 402, endPoint x: 677, endPoint y: 398, distance: 66.2
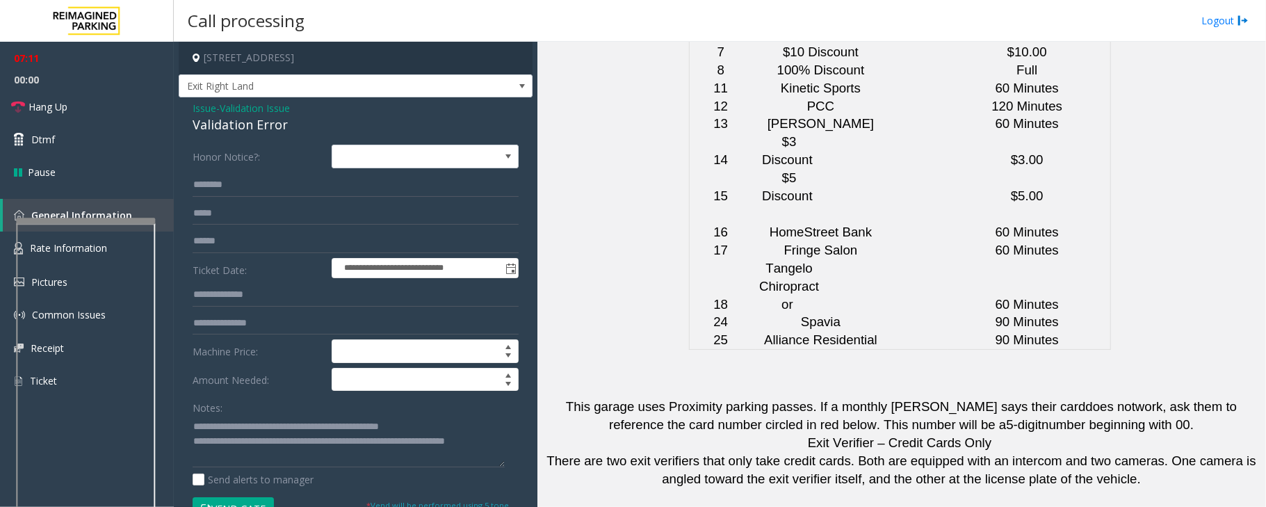
copy button "[PHONE_NUMBER]"
click at [448, 434] on textarea at bounding box center [349, 441] width 312 height 52
drag, startPoint x: 759, startPoint y: 431, endPoint x: 665, endPoint y: 424, distance: 94.1
copy tr "206.859.7349"
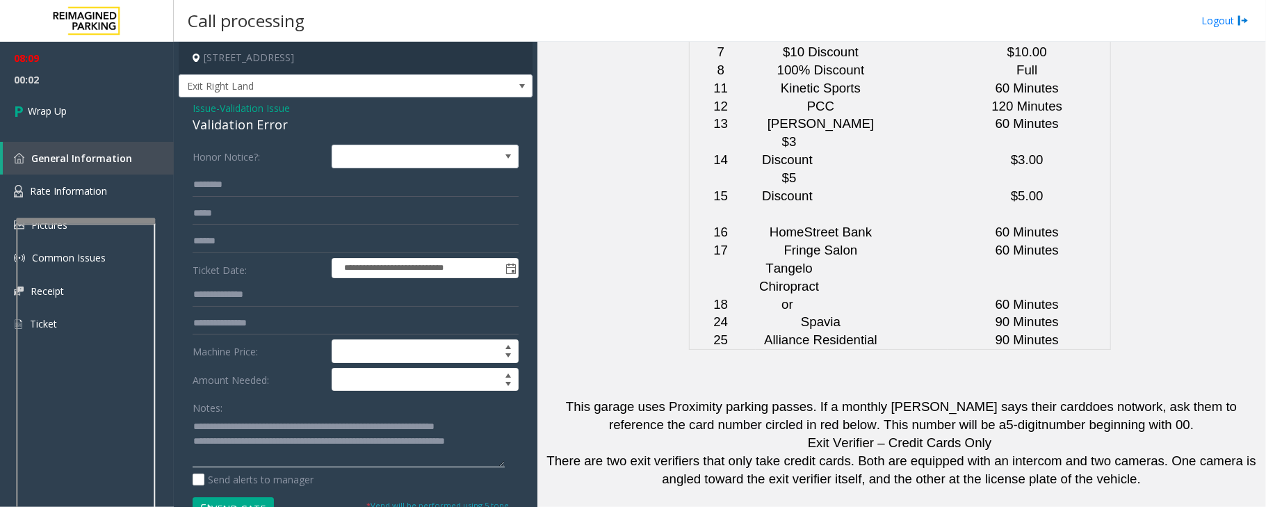
click at [491, 448] on textarea at bounding box center [349, 441] width 312 height 52
click at [303, 466] on textarea at bounding box center [349, 441] width 312 height 52
drag, startPoint x: 548, startPoint y: 427, endPoint x: 585, endPoint y: 434, distance: 38.3
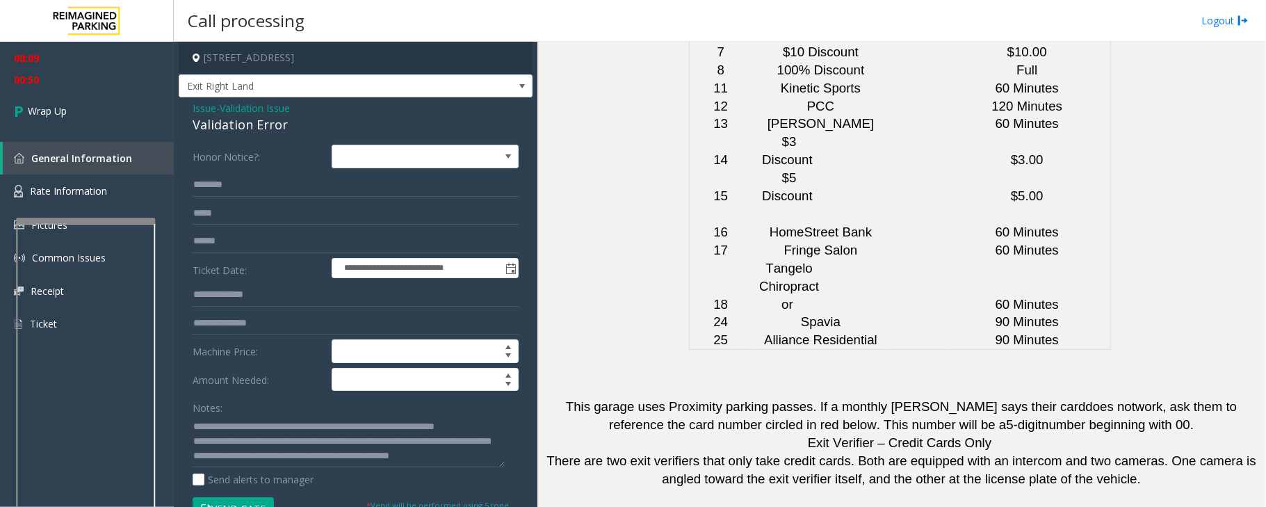
click at [293, 457] on textarea at bounding box center [349, 441] width 312 height 52
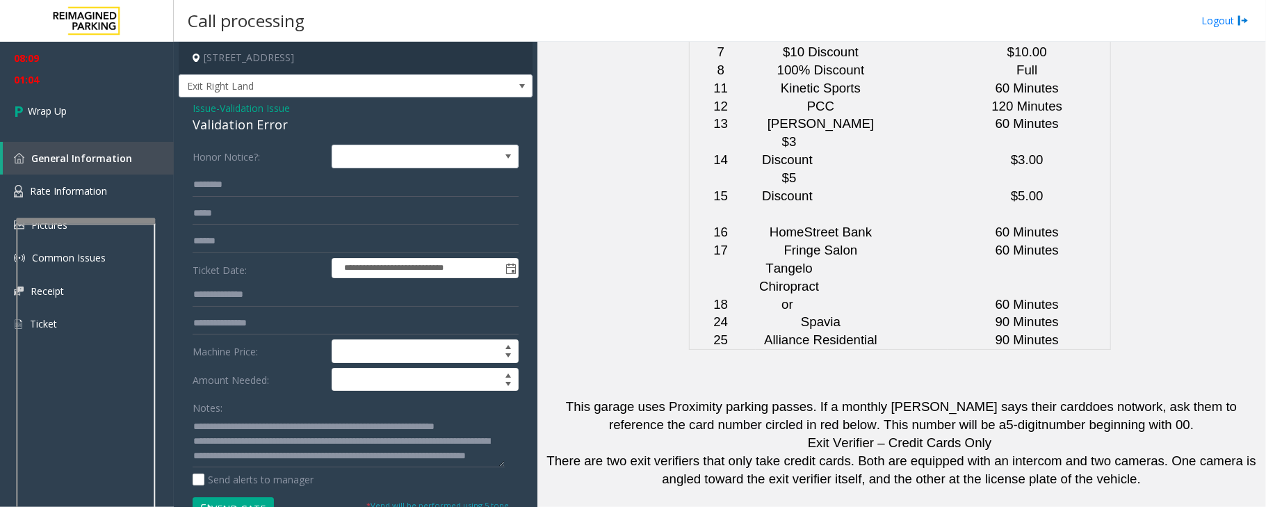
click at [384, 455] on textarea at bounding box center [349, 441] width 312 height 52
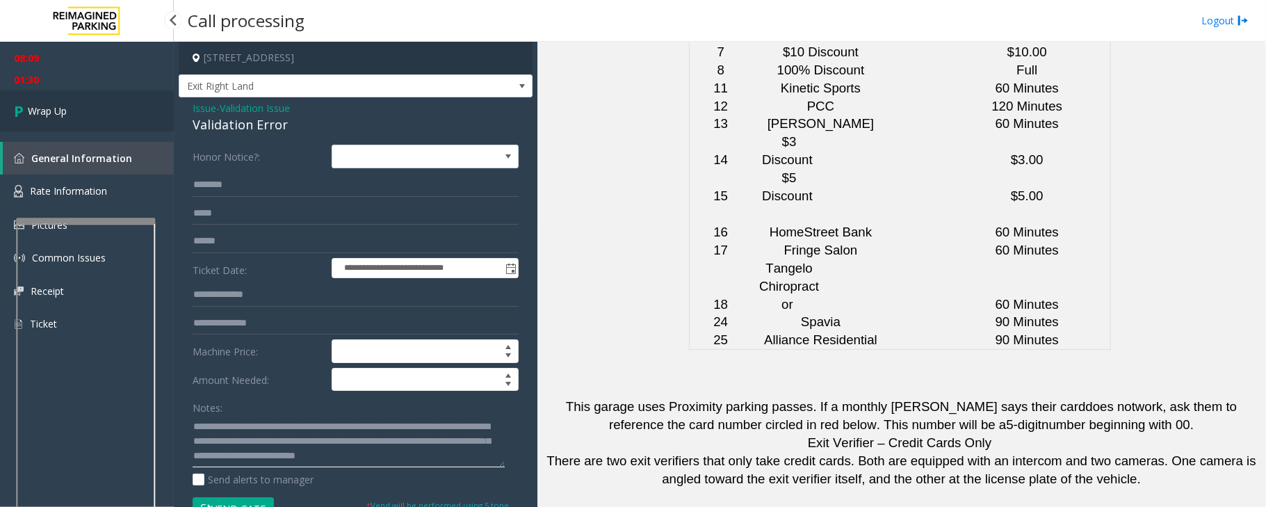
type textarea "**********"
click at [40, 111] on span "Wrap Up" at bounding box center [47, 111] width 39 height 15
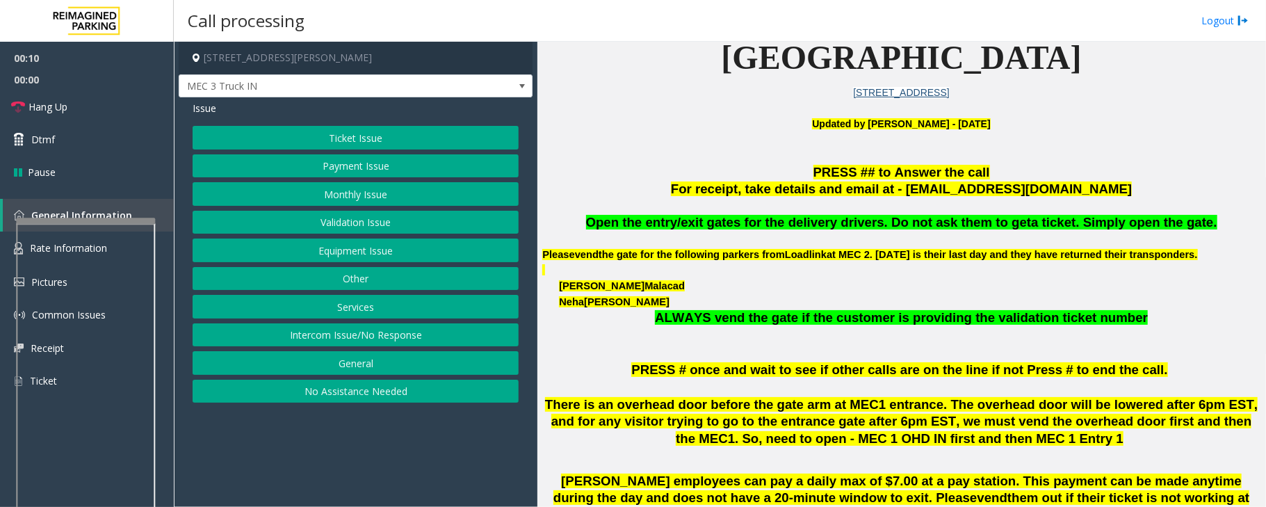
scroll to position [370, 0]
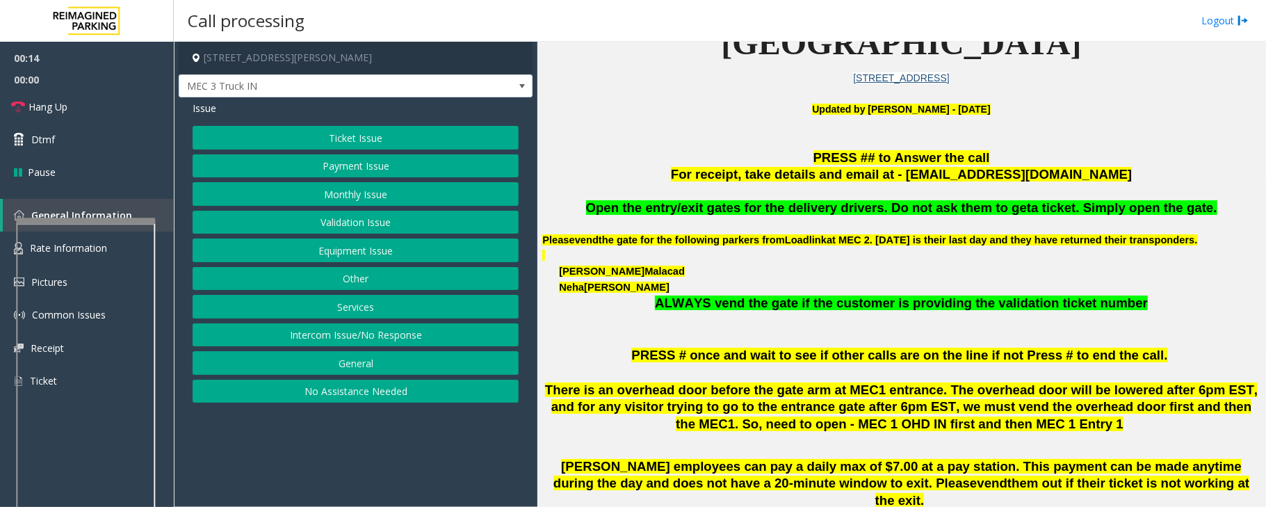
click at [338, 247] on button "Equipment Issue" at bounding box center [356, 250] width 326 height 24
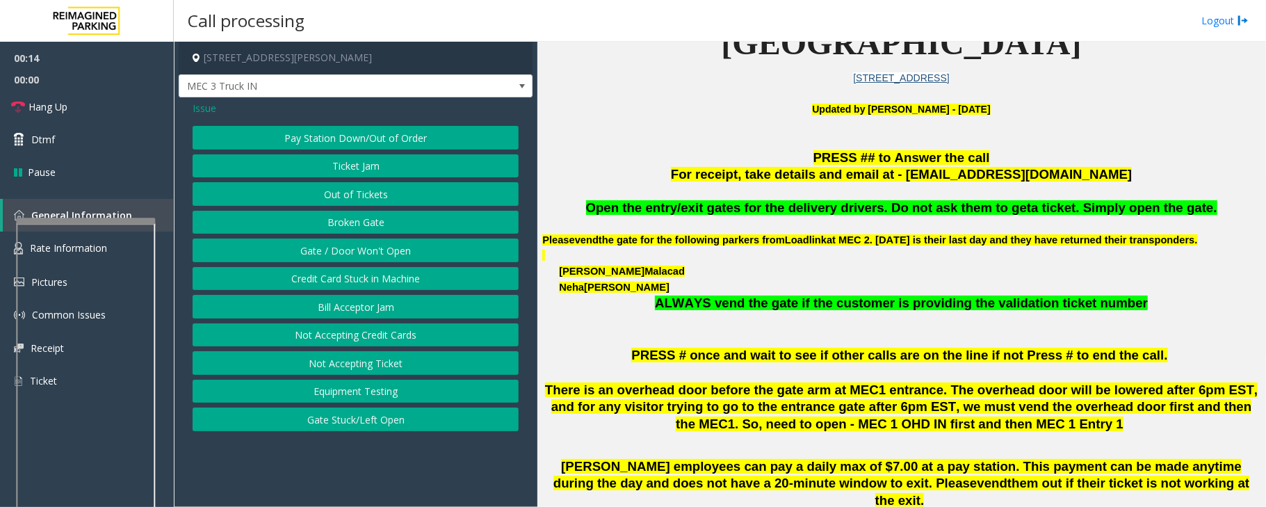
click at [337, 249] on button "Gate / Door Won't Open" at bounding box center [356, 250] width 326 height 24
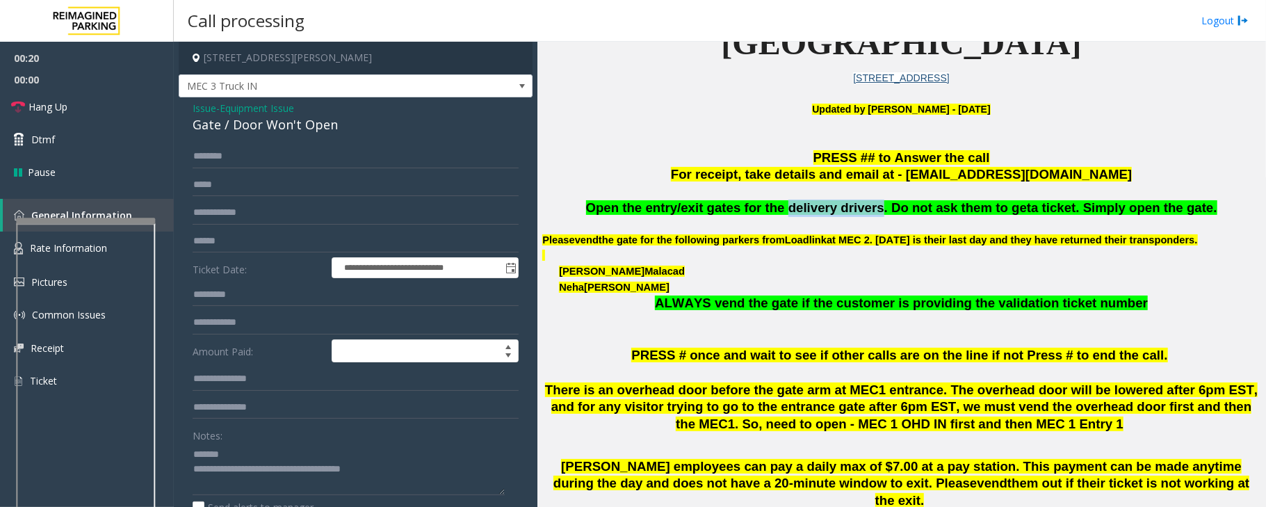
drag, startPoint x: 795, startPoint y: 206, endPoint x: 876, endPoint y: 209, distance: 81.4
click at [876, 209] on span "Open the entry/exit gates for the delivery drivers. Do not ask them to get" at bounding box center [809, 207] width 446 height 15
click at [207, 150] on input "text" at bounding box center [356, 157] width 326 height 24
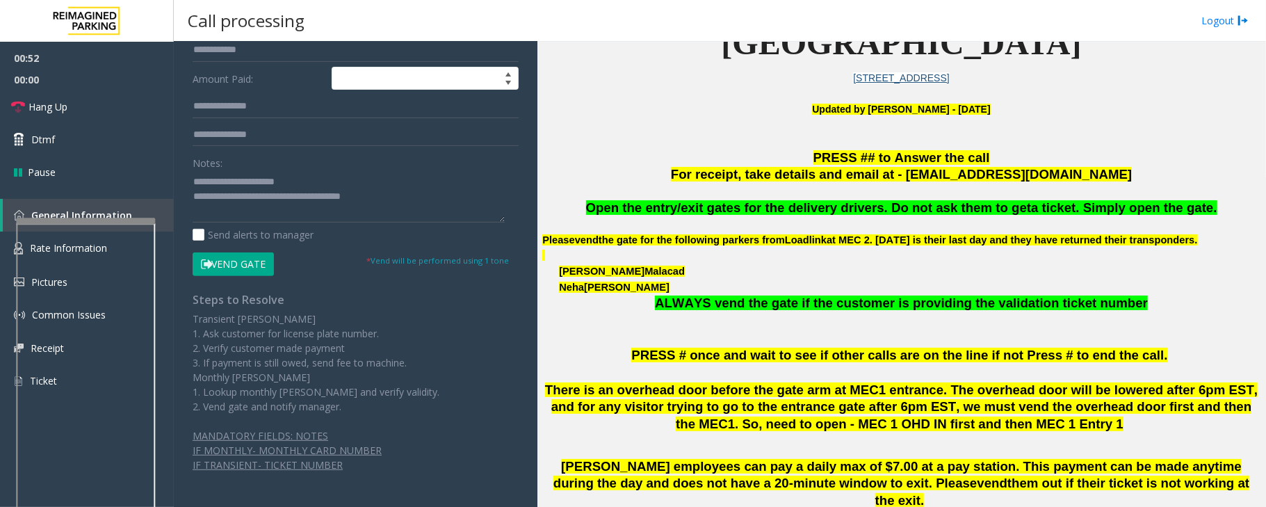
scroll to position [278, 0]
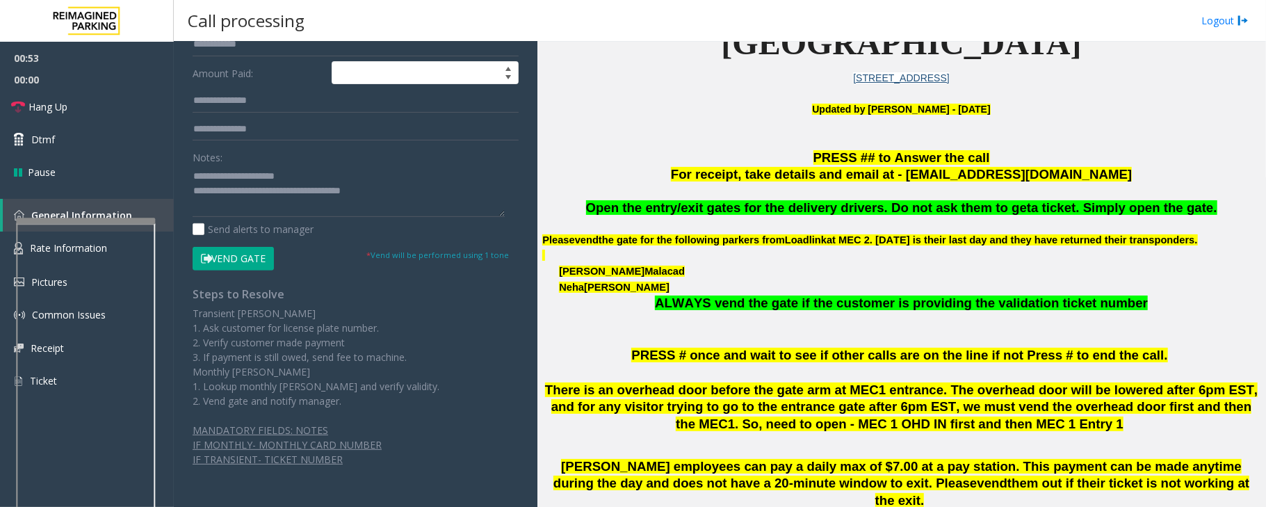
click at [253, 273] on div "**********" at bounding box center [355, 181] width 347 height 629
click at [252, 256] on button "Vend Gate" at bounding box center [233, 259] width 81 height 24
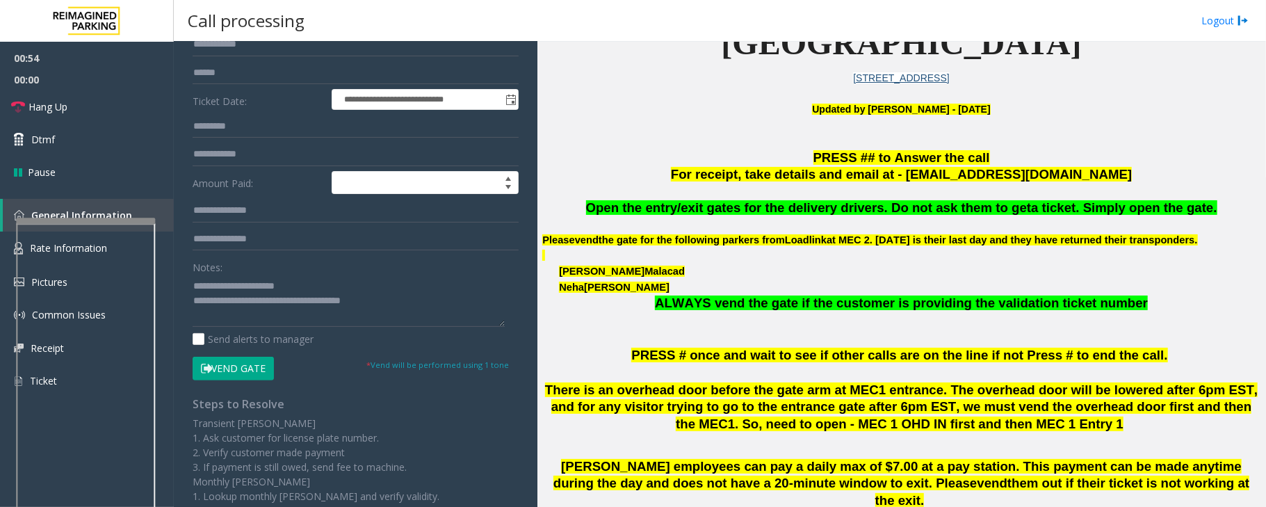
scroll to position [0, 0]
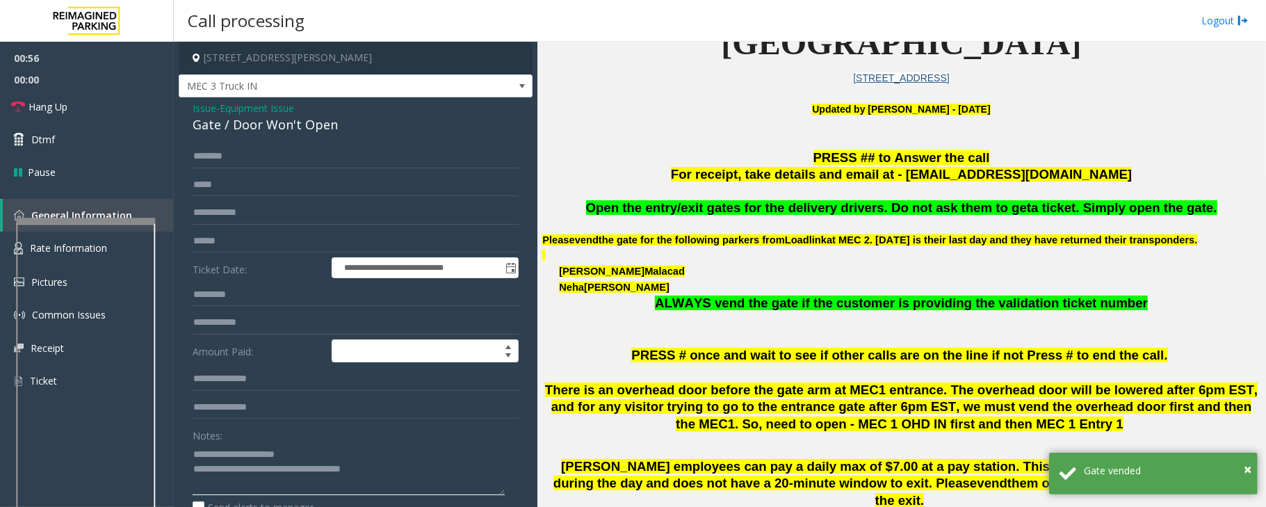
click at [400, 470] on textarea at bounding box center [349, 469] width 312 height 52
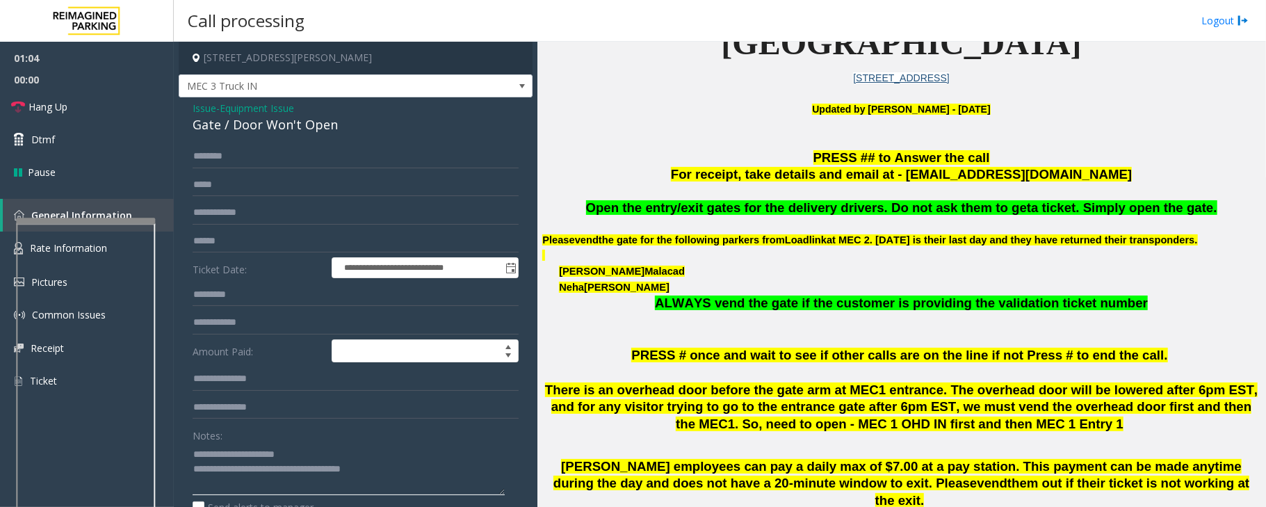
drag, startPoint x: 331, startPoint y: 468, endPoint x: 250, endPoint y: 468, distance: 80.6
click at [250, 468] on textarea at bounding box center [349, 469] width 312 height 52
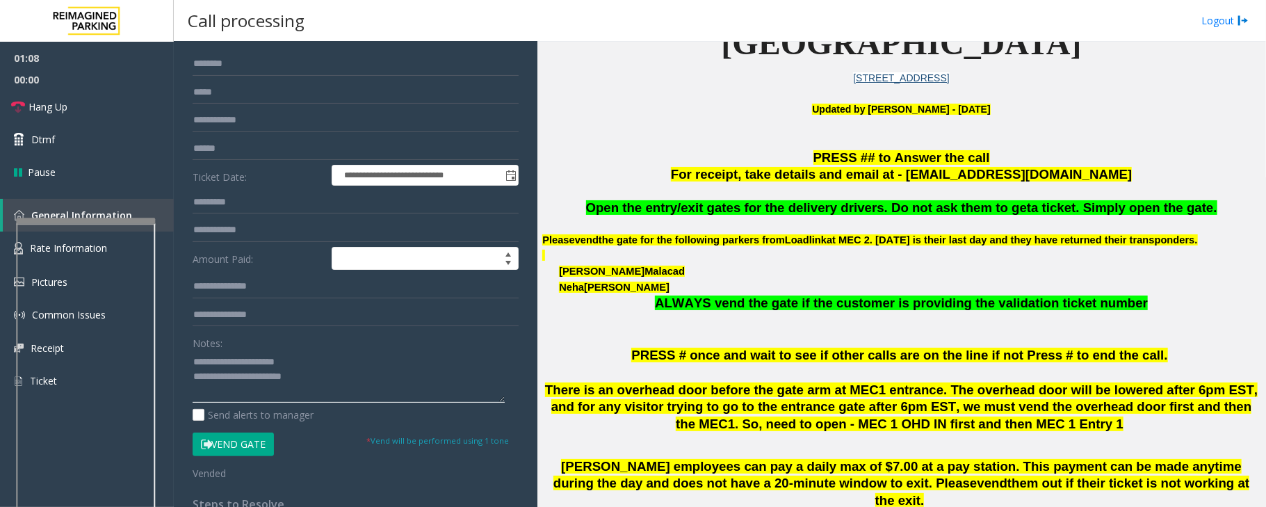
click at [332, 379] on textarea at bounding box center [349, 376] width 312 height 52
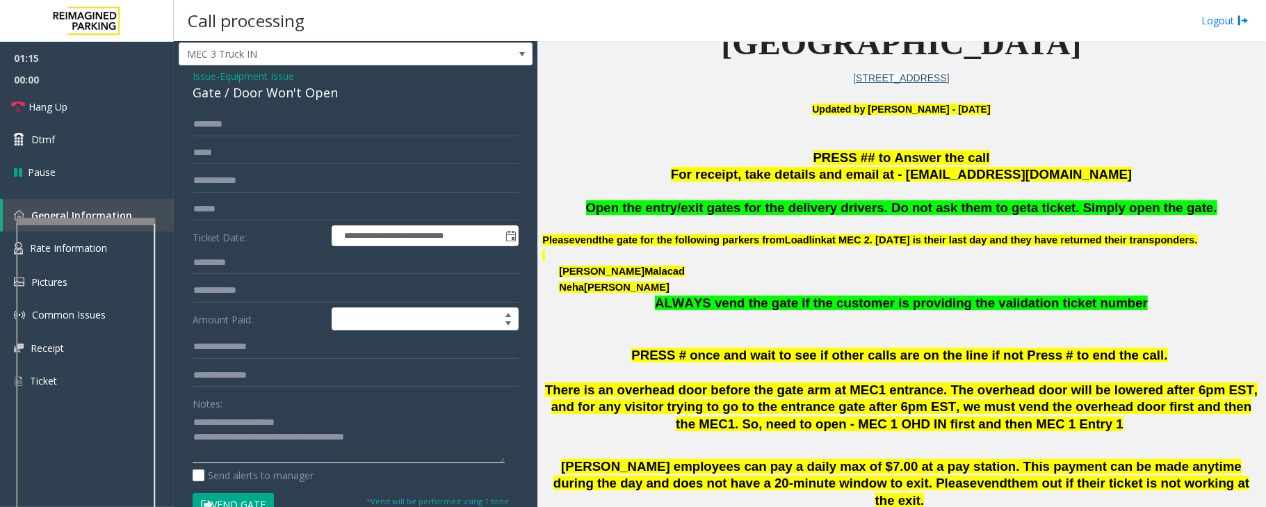
scroll to position [0, 0]
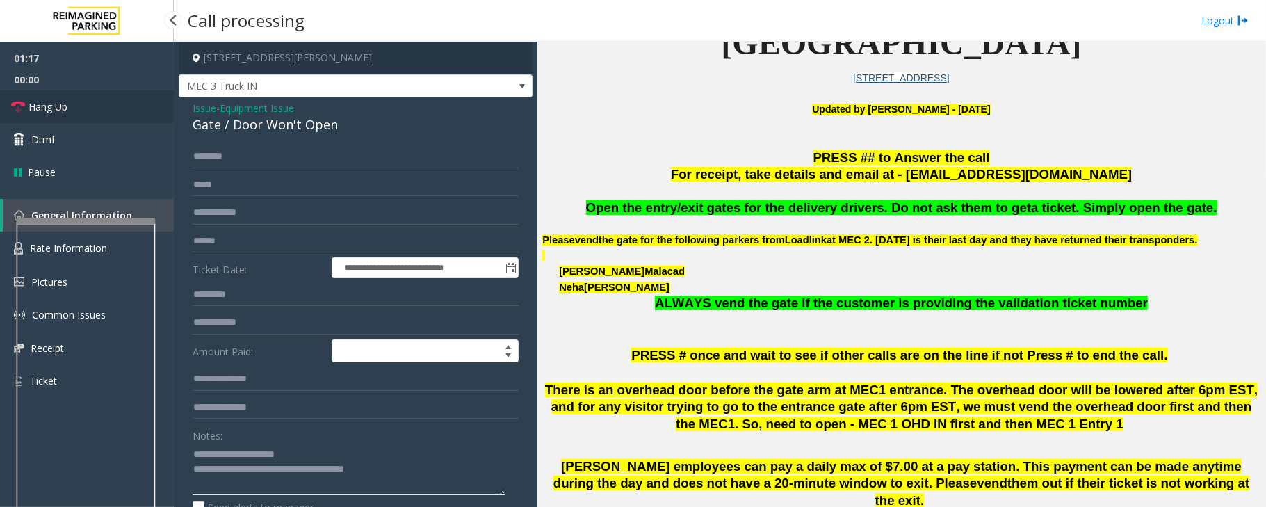
type textarea "**********"
click at [64, 104] on span "Hang Up" at bounding box center [47, 106] width 39 height 15
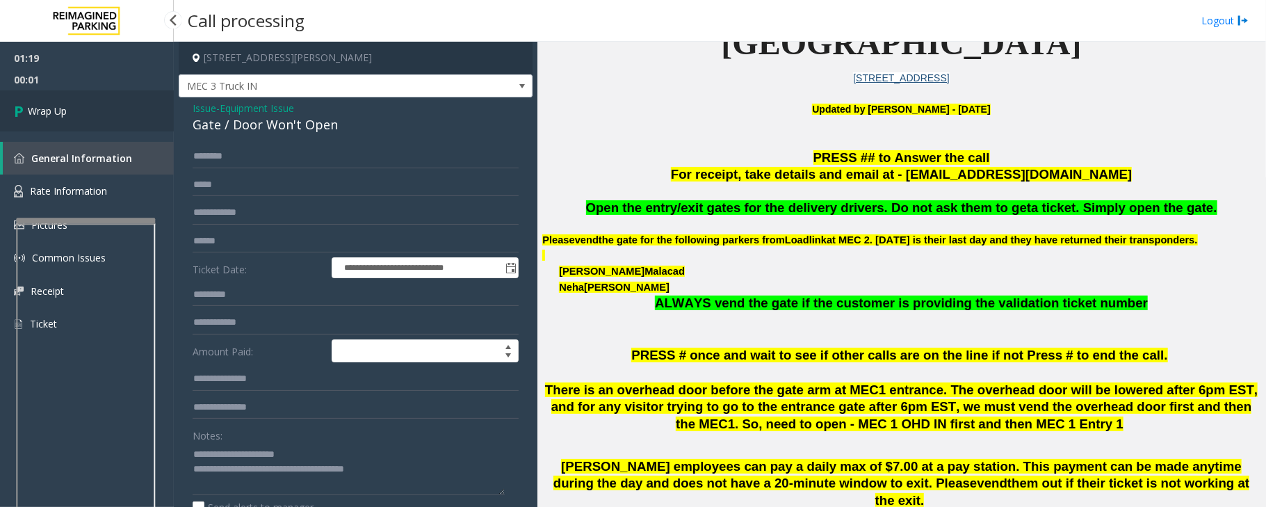
click at [96, 112] on link "Wrap Up" at bounding box center [87, 110] width 174 height 41
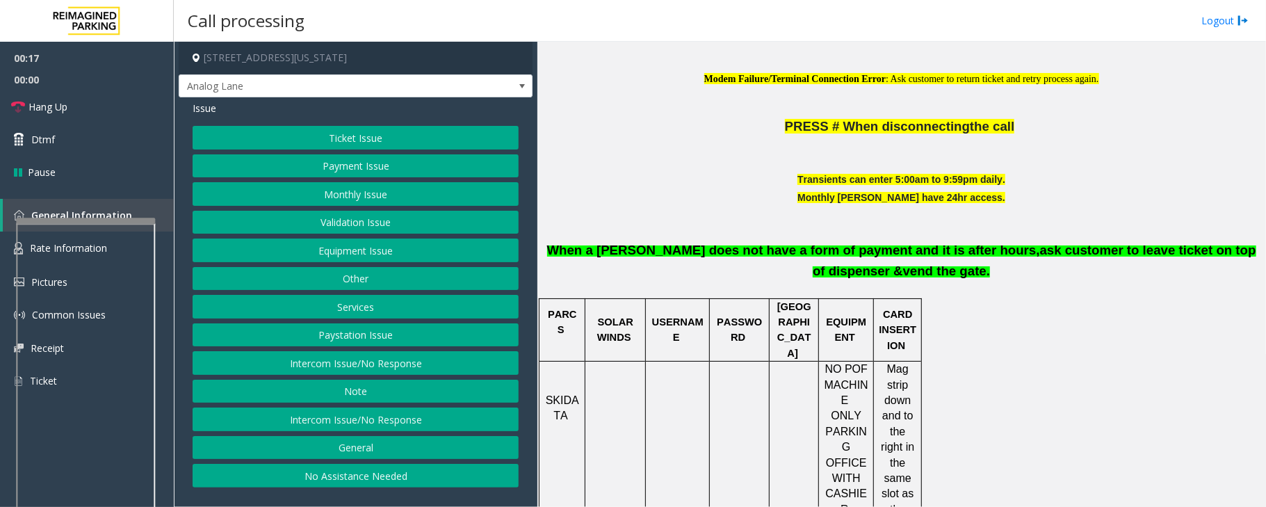
scroll to position [463, 0]
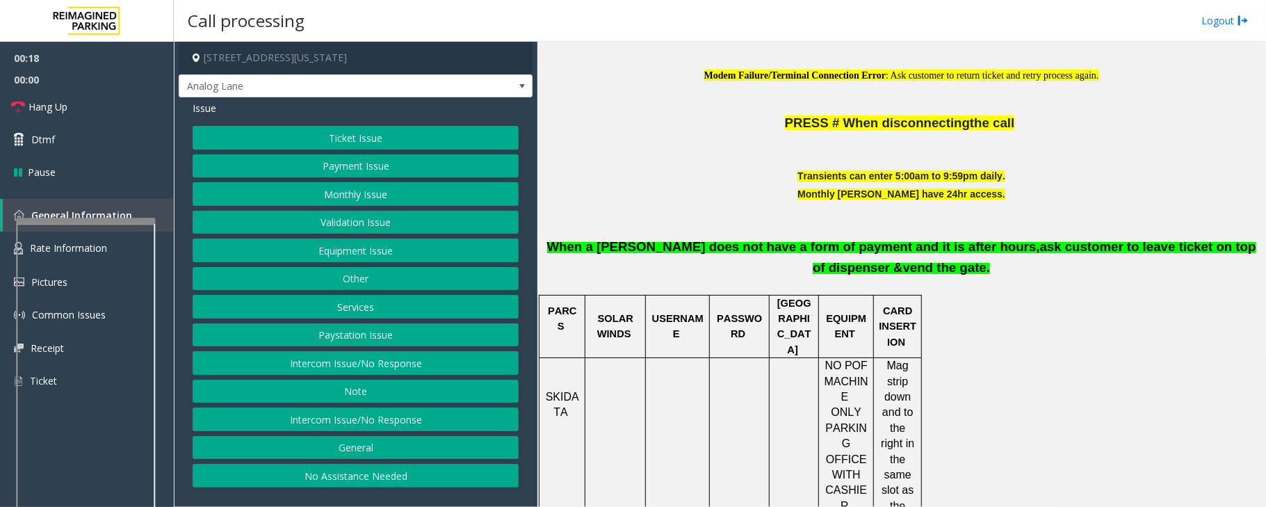
click at [381, 424] on button "Intercom Issue/No Response" at bounding box center [356, 419] width 326 height 24
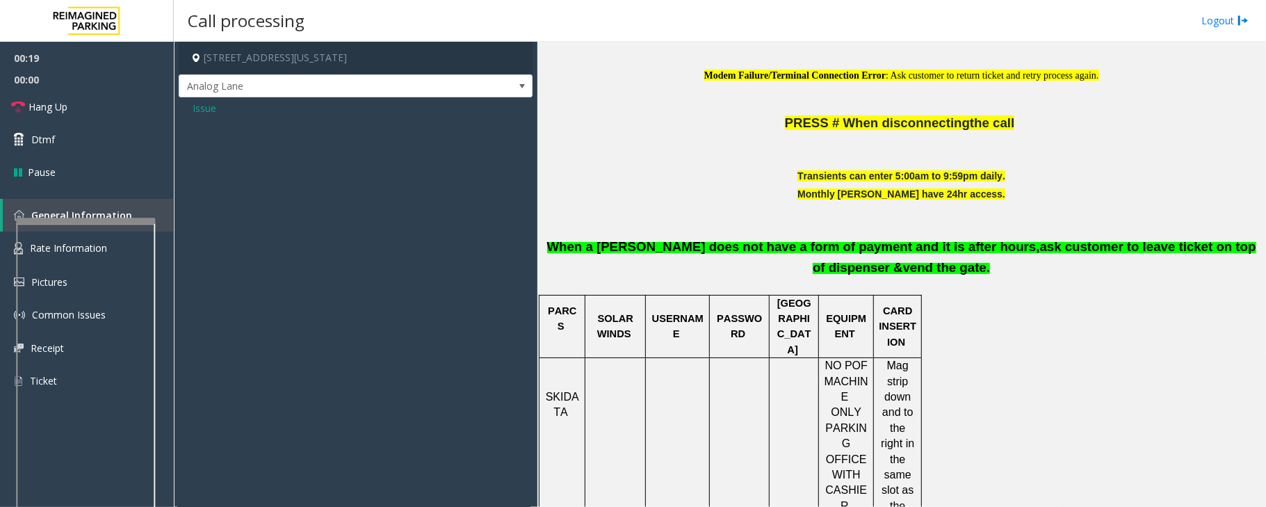
click at [206, 104] on span "Issue" at bounding box center [205, 108] width 24 height 15
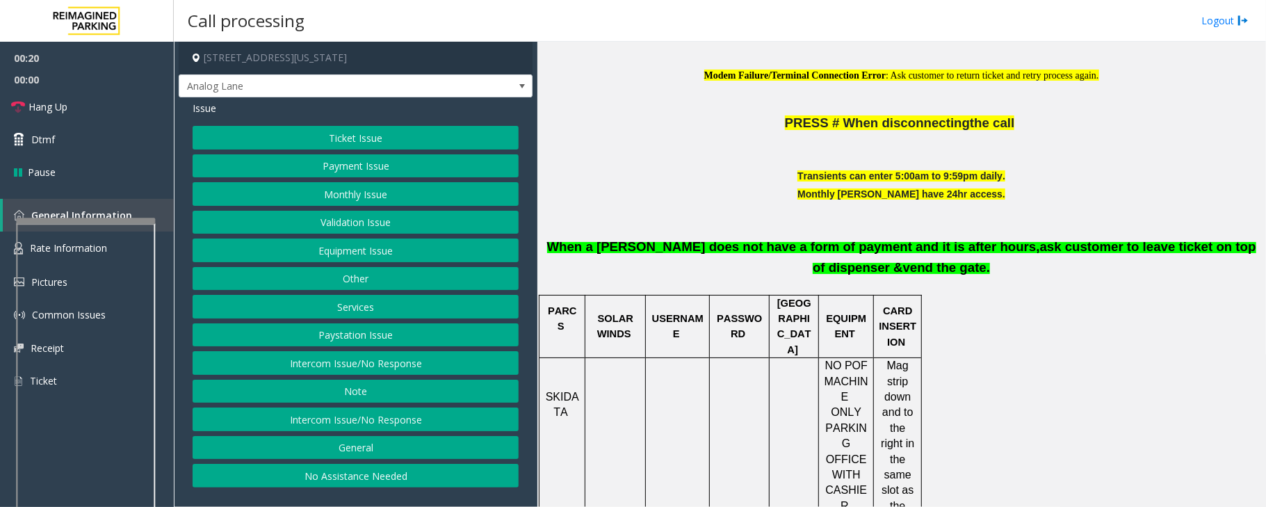
click at [320, 368] on button "Intercom Issue/No Response" at bounding box center [356, 363] width 326 height 24
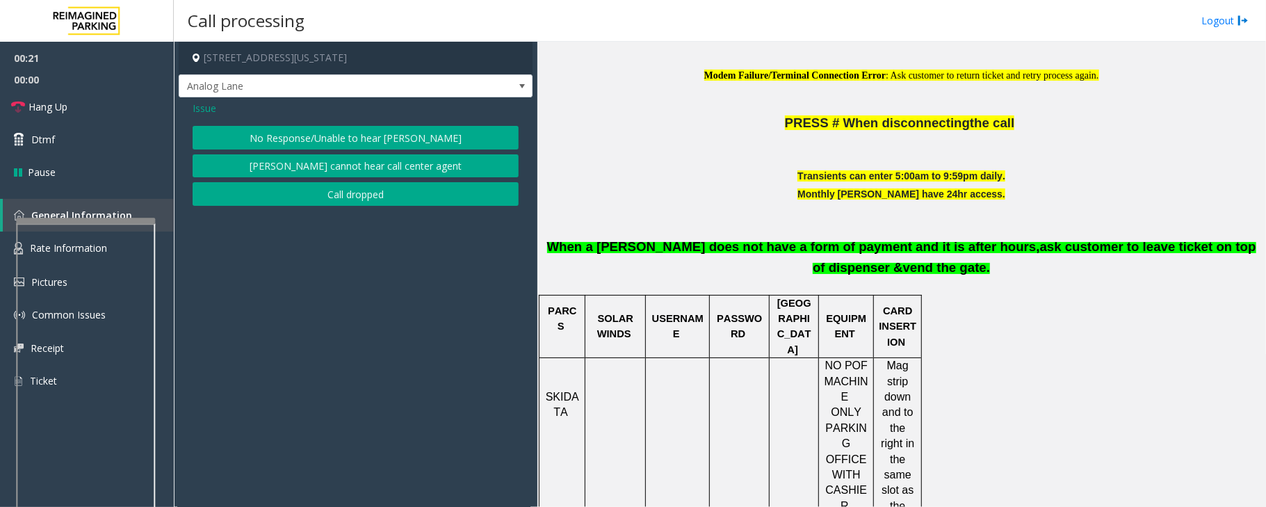
click at [304, 131] on button "No Response/Unable to hear [PERSON_NAME]" at bounding box center [356, 138] width 326 height 24
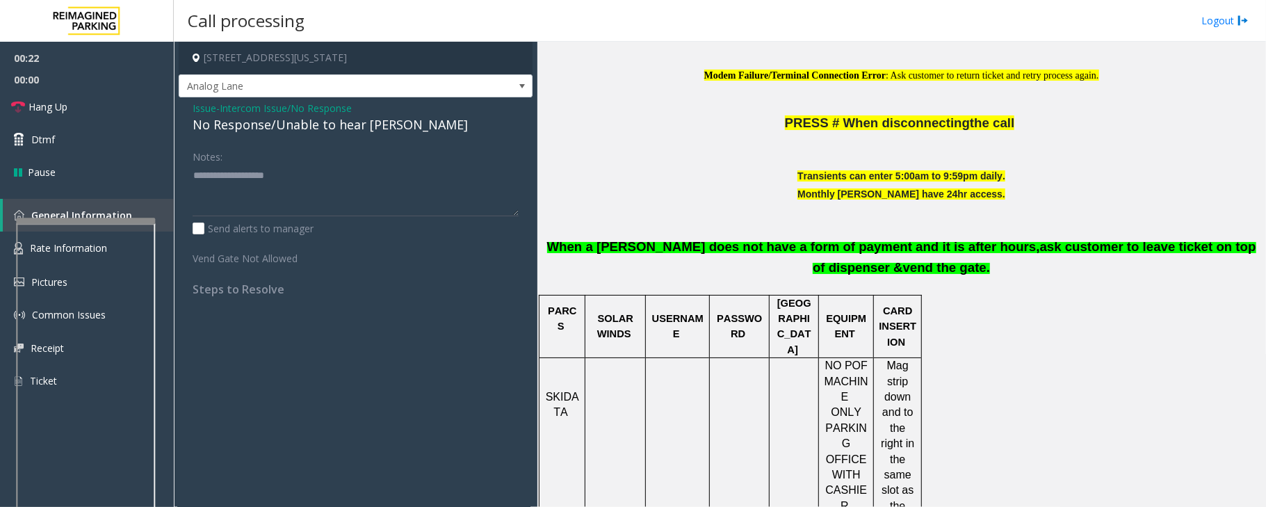
click at [297, 127] on div "No Response/Unable to hear [PERSON_NAME]" at bounding box center [356, 124] width 326 height 19
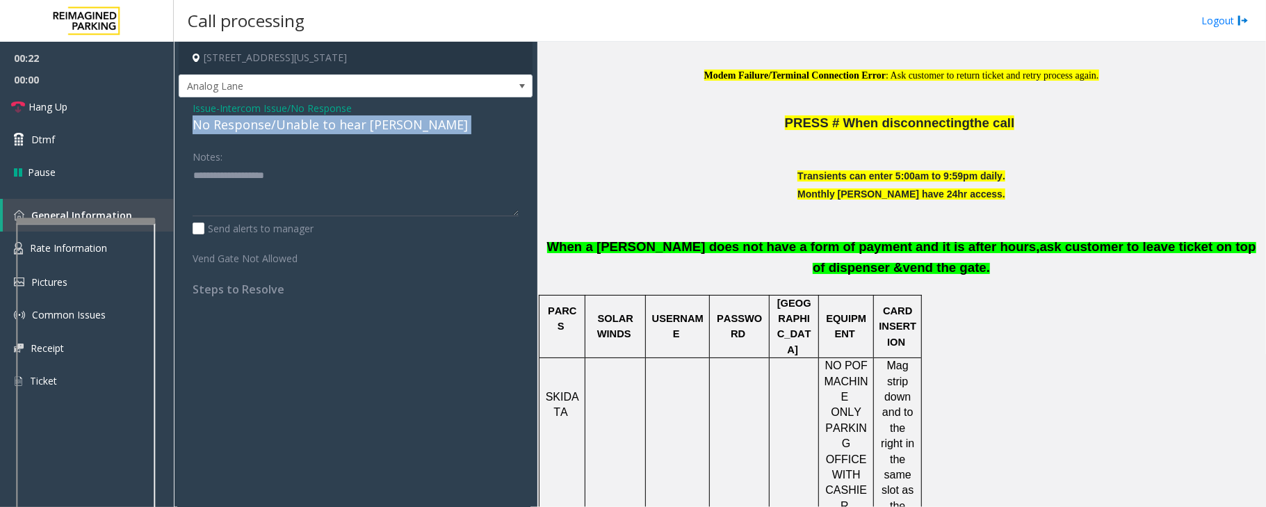
click at [297, 127] on div "No Response/Unable to hear [PERSON_NAME]" at bounding box center [356, 124] width 326 height 19
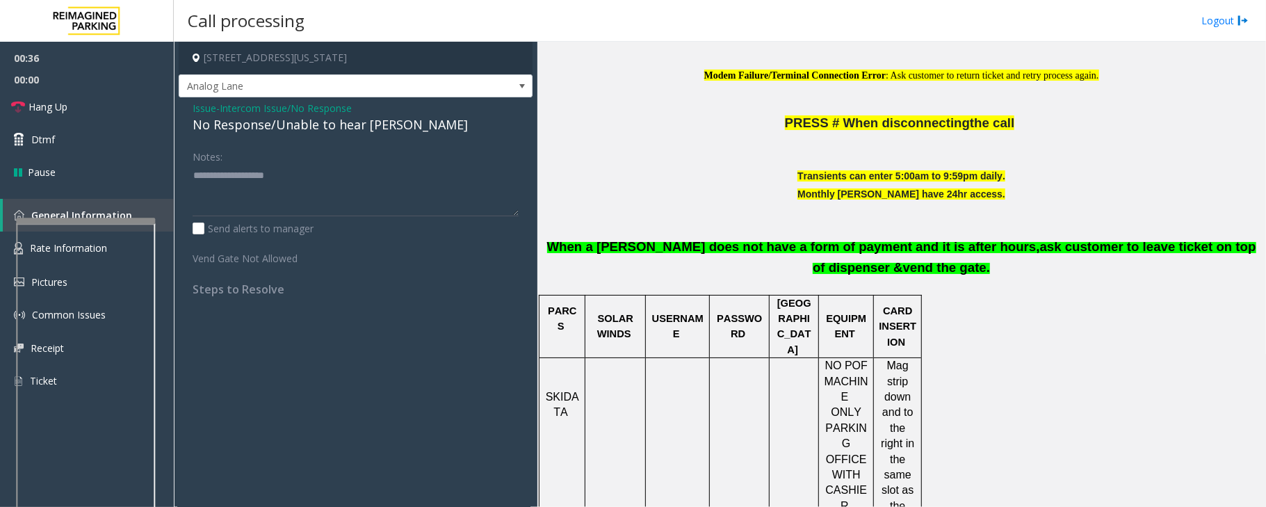
click at [204, 103] on span "Issue" at bounding box center [205, 108] width 24 height 15
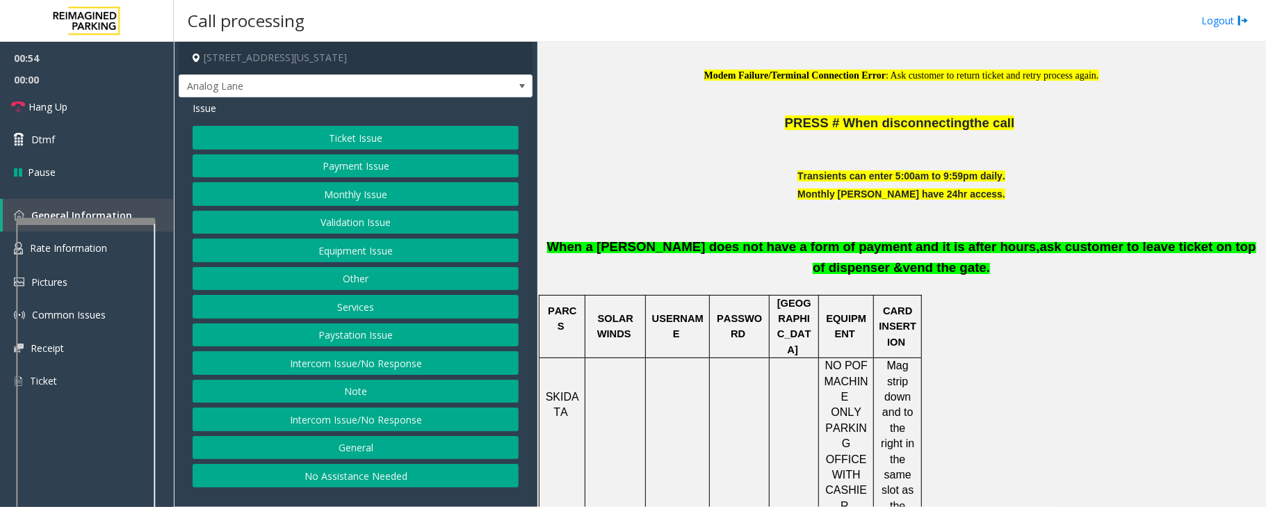
click at [343, 252] on button "Equipment Issue" at bounding box center [356, 250] width 326 height 24
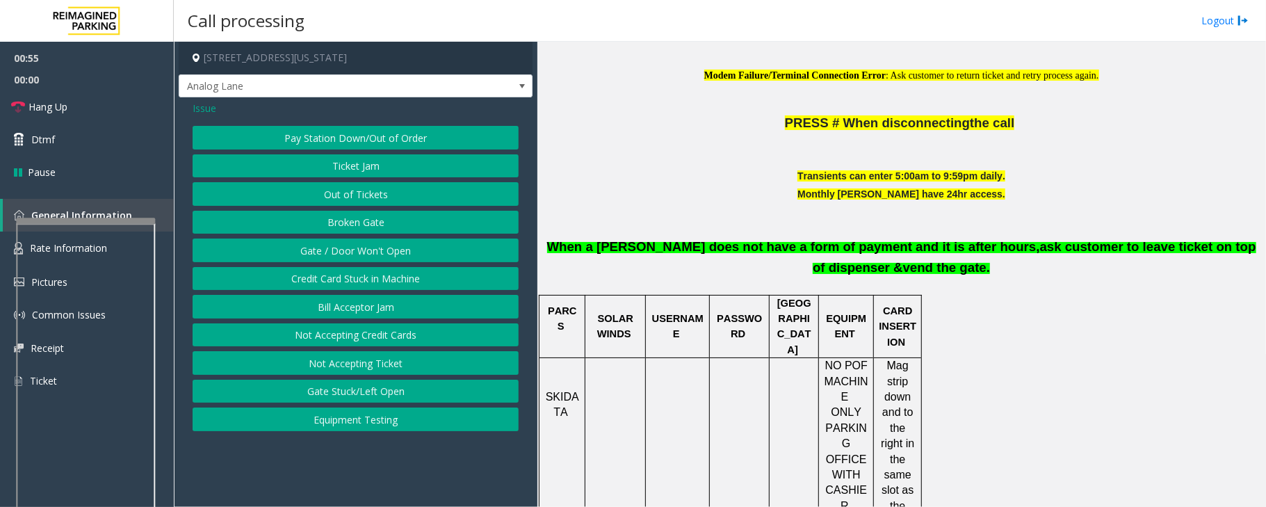
click at [351, 199] on button "Out of Tickets" at bounding box center [356, 194] width 326 height 24
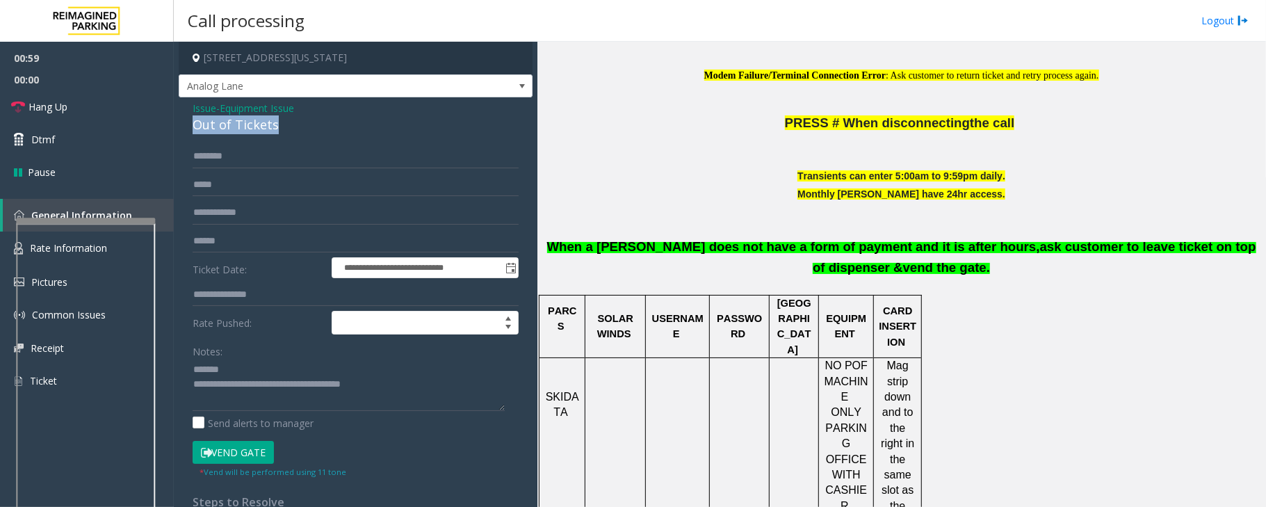
drag, startPoint x: 288, startPoint y: 124, endPoint x: 189, endPoint y: 127, distance: 98.7
click at [189, 127] on div "**********" at bounding box center [356, 356] width 354 height 518
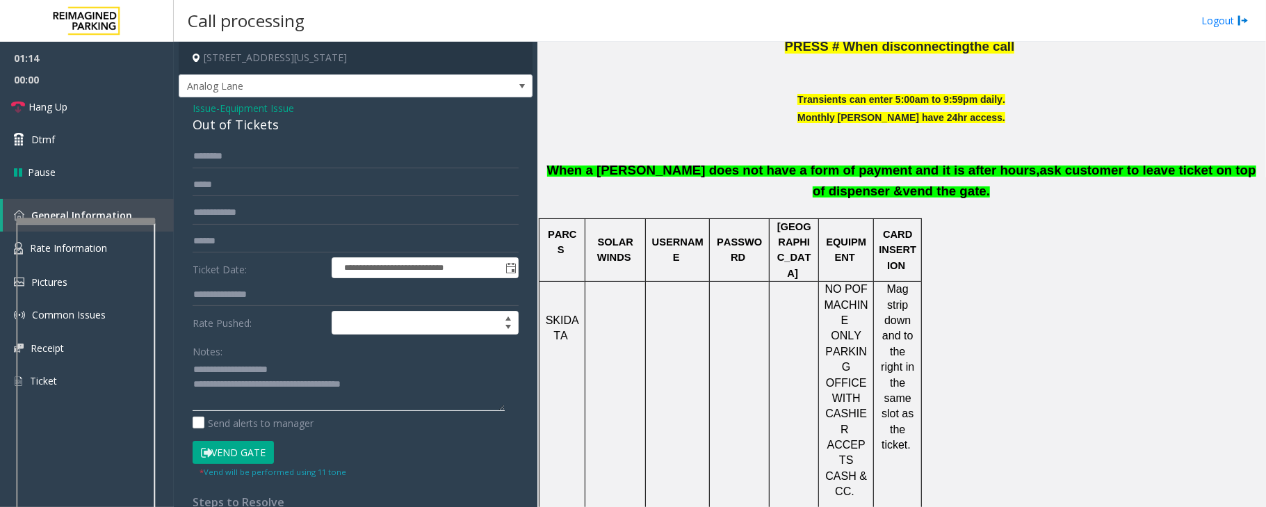
scroll to position [556, 0]
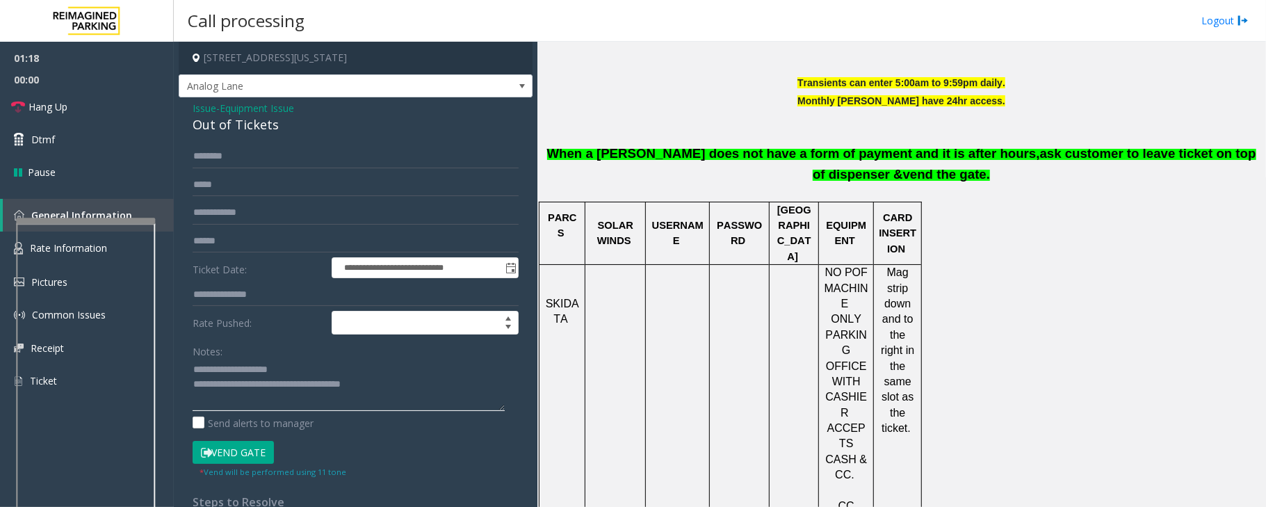
type textarea "**********"
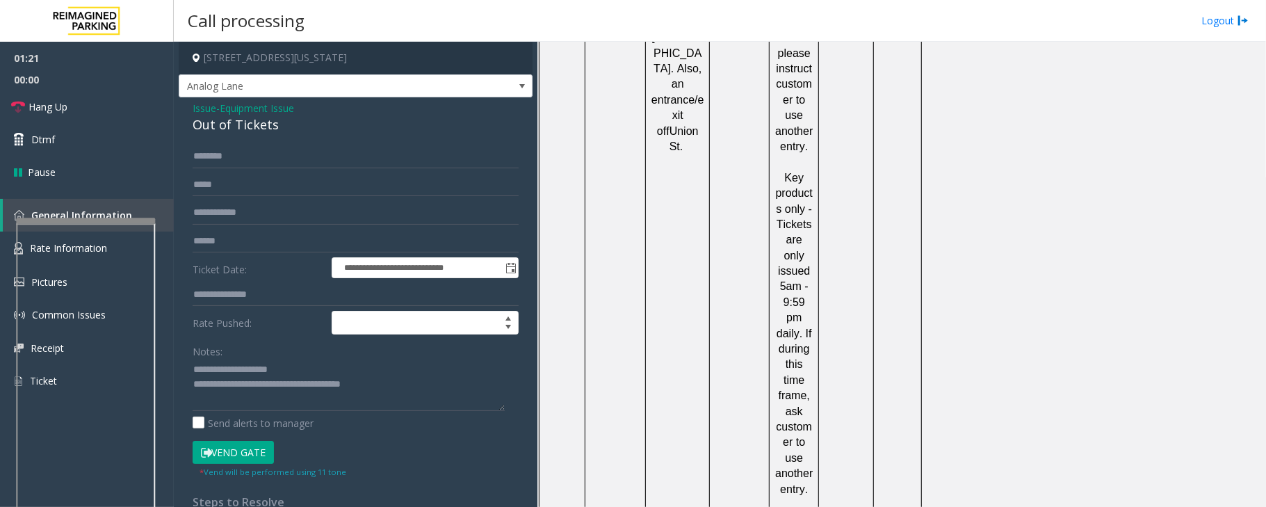
scroll to position [2331, 0]
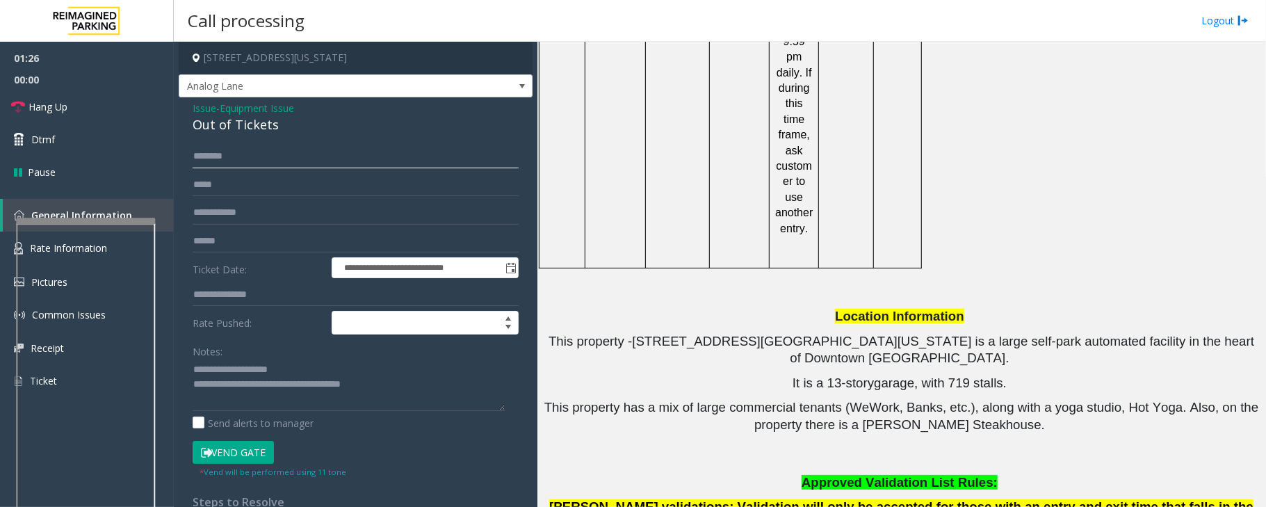
click at [215, 154] on input "text" at bounding box center [356, 157] width 326 height 24
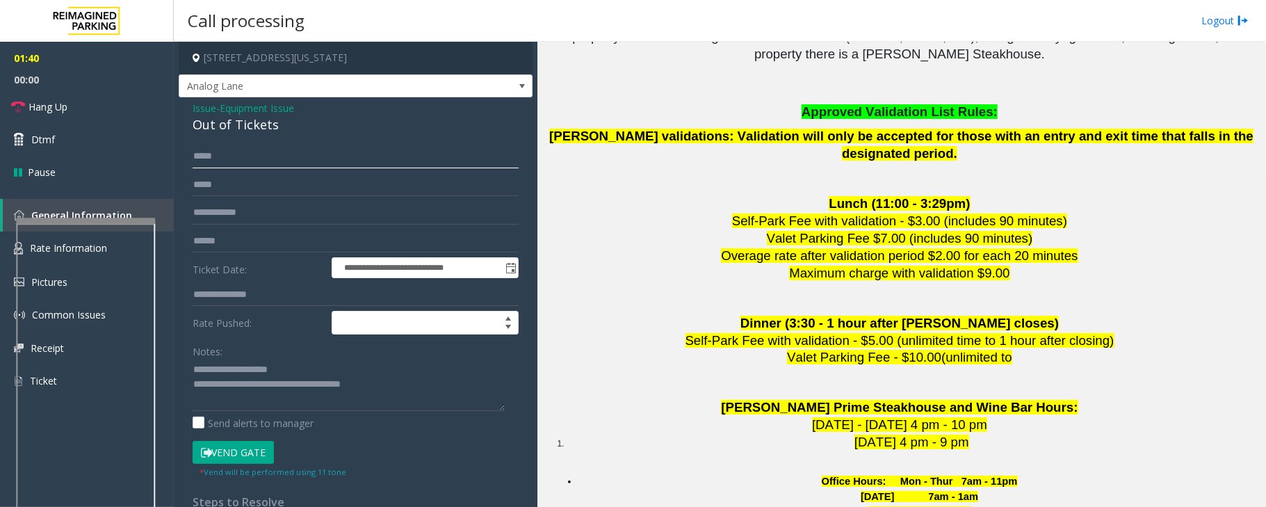
scroll to position [2887, 0]
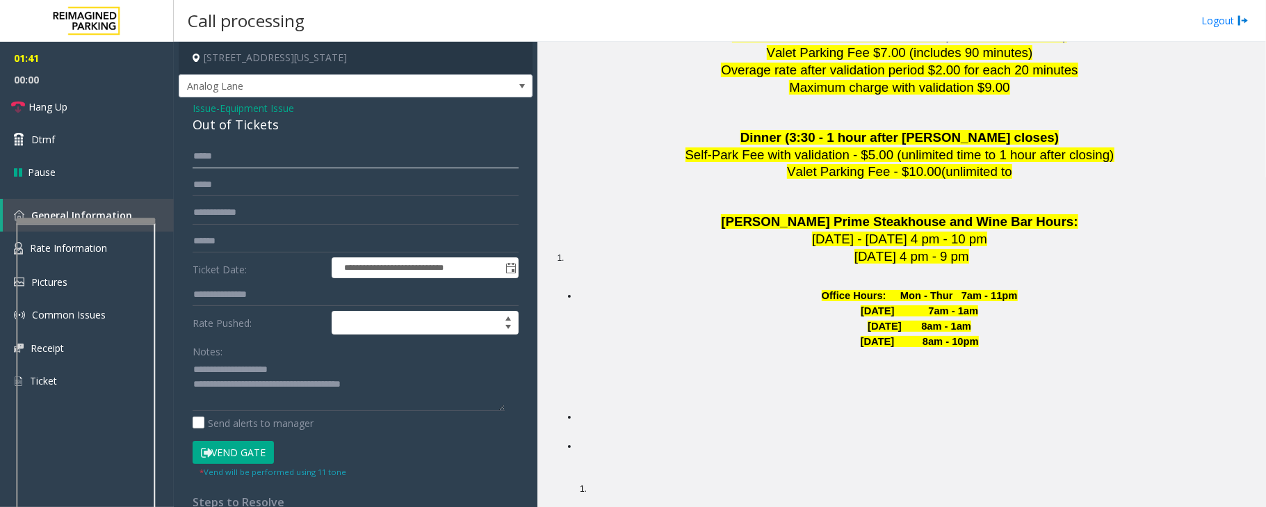
type input "*****"
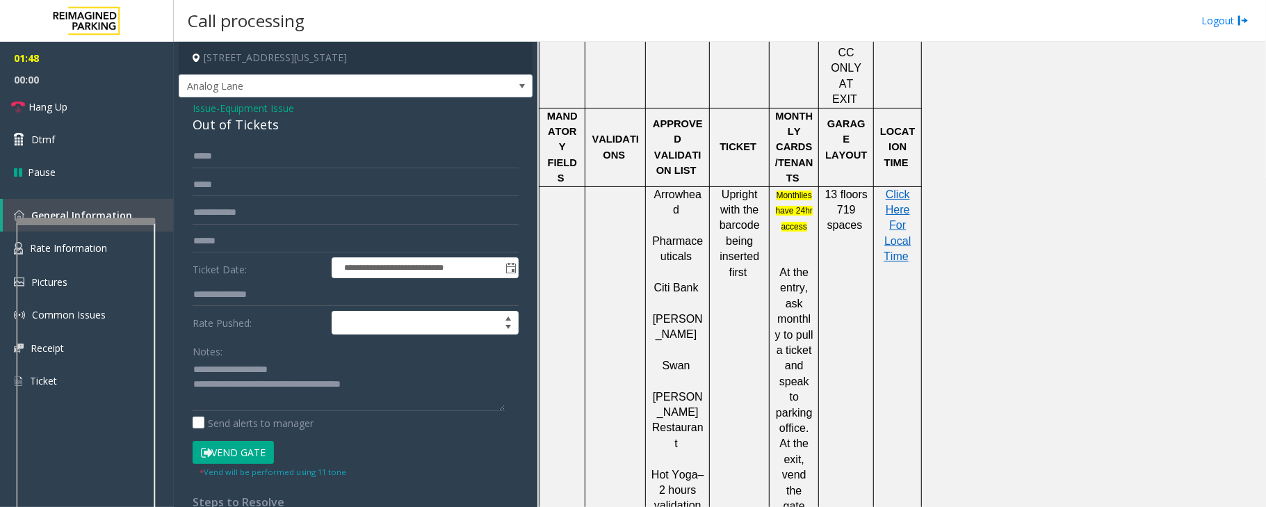
scroll to position [1759, 0]
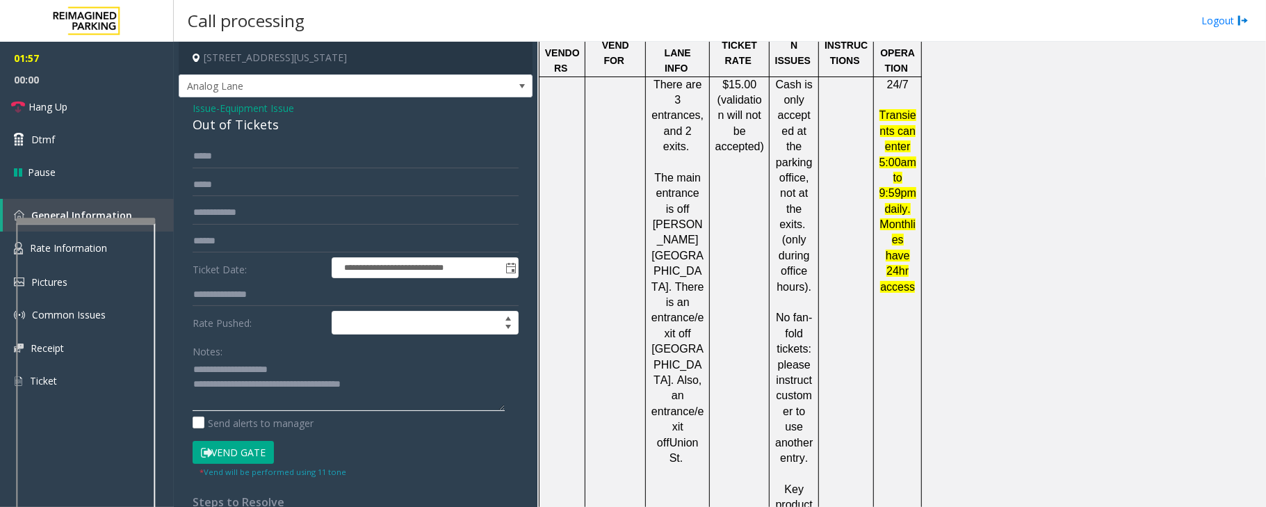
drag, startPoint x: 409, startPoint y: 386, endPoint x: 252, endPoint y: 384, distance: 157.1
click at [252, 384] on textarea at bounding box center [349, 385] width 312 height 52
drag, startPoint x: 778, startPoint y: 133, endPoint x: 806, endPoint y: 260, distance: 129.5
click at [806, 311] on span "No fan-fold tickets: please instruct customer to use another entry." at bounding box center [794, 387] width 38 height 152
click at [803, 466] on p at bounding box center [793, 473] width 39 height 15
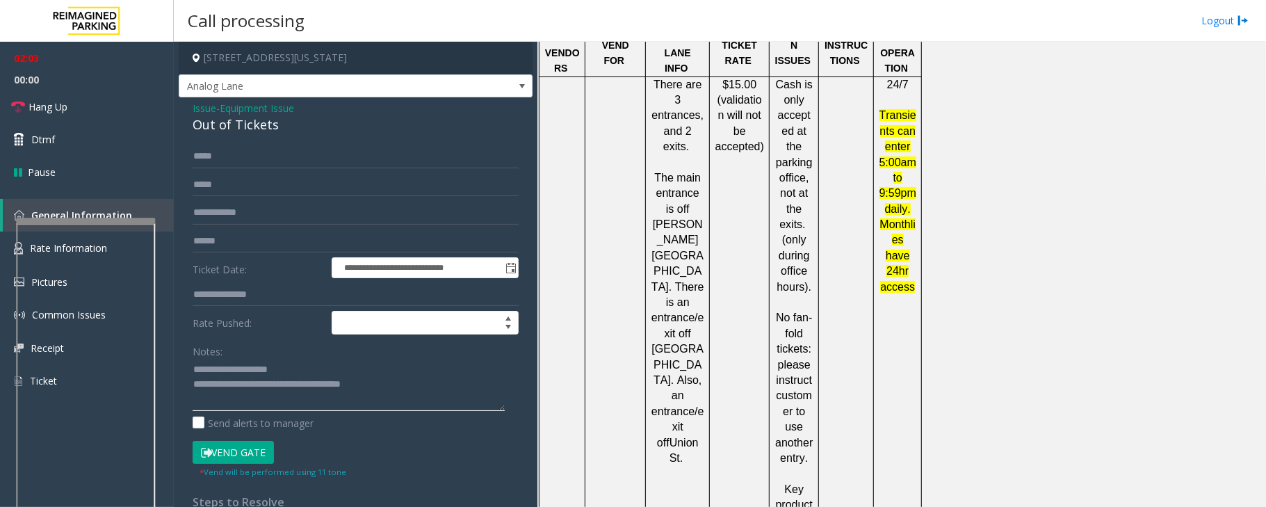
drag, startPoint x: 393, startPoint y: 384, endPoint x: 250, endPoint y: 384, distance: 142.5
click at [250, 384] on textarea at bounding box center [349, 385] width 312 height 52
click at [195, 401] on textarea at bounding box center [349, 385] width 312 height 52
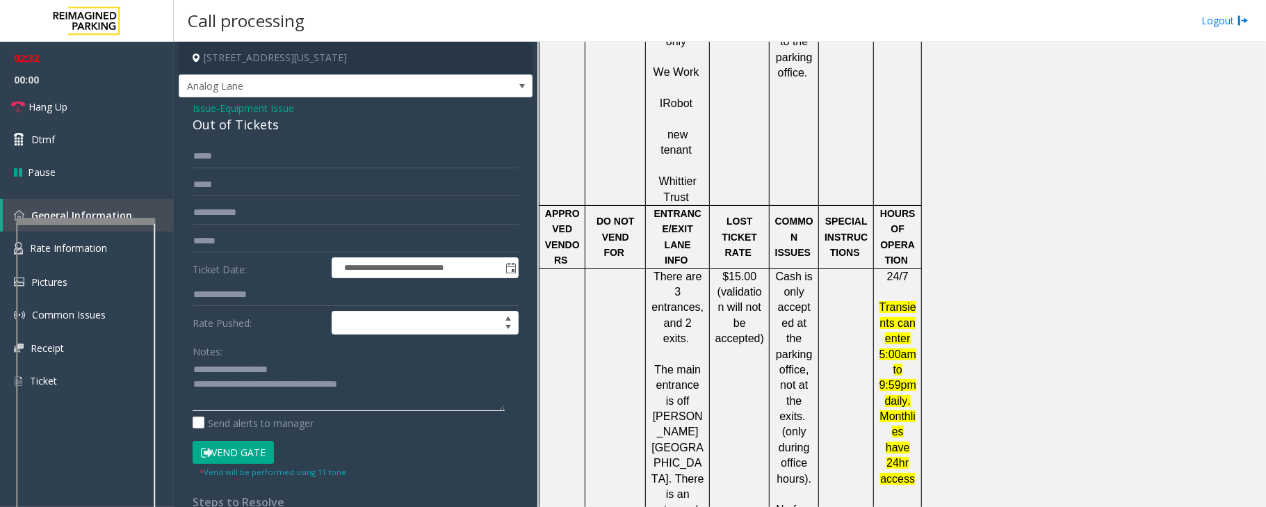
scroll to position [1551, 0]
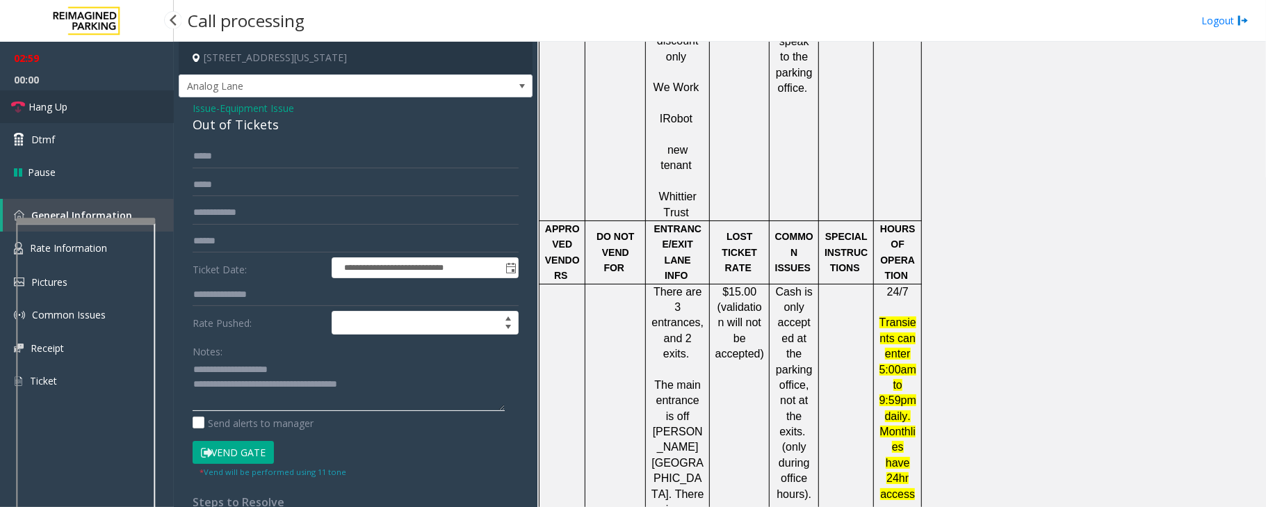
type textarea "**********"
click at [51, 101] on span "Hang Up" at bounding box center [47, 106] width 39 height 15
click at [65, 104] on span "Hang Up" at bounding box center [47, 106] width 39 height 15
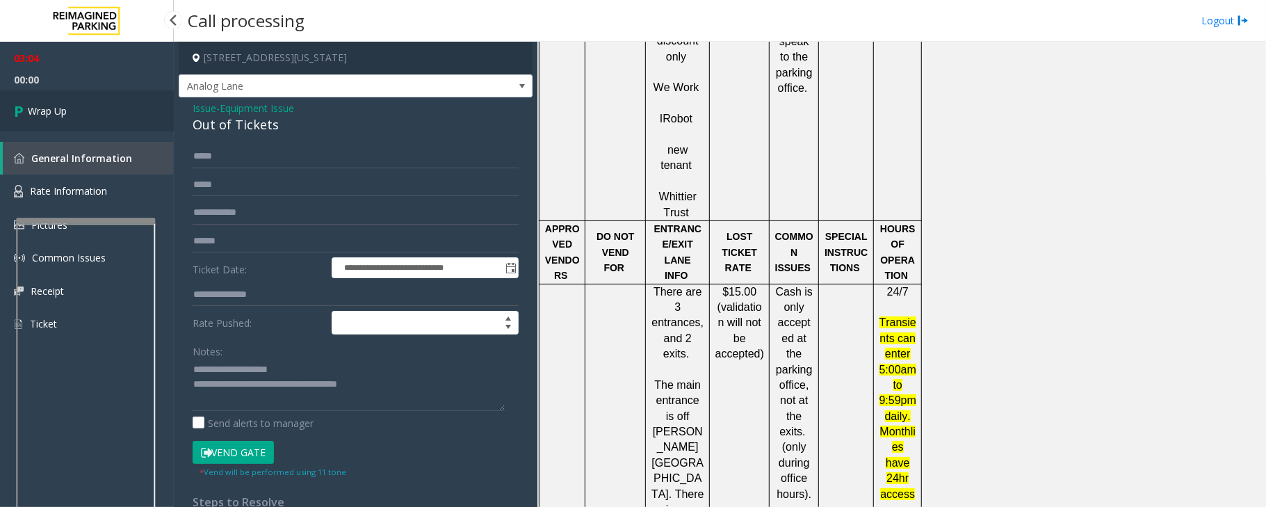
click at [62, 113] on span "Wrap Up" at bounding box center [47, 111] width 39 height 15
